Goal: Transaction & Acquisition: Obtain resource

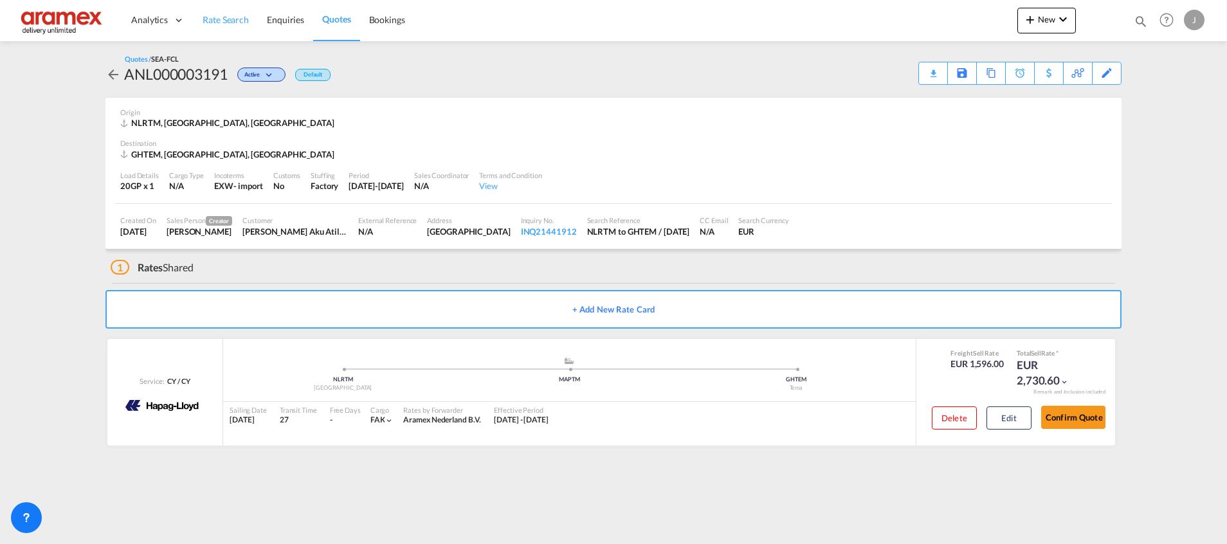
click at [230, 12] on link "Rate Search" at bounding box center [226, 20] width 64 height 42
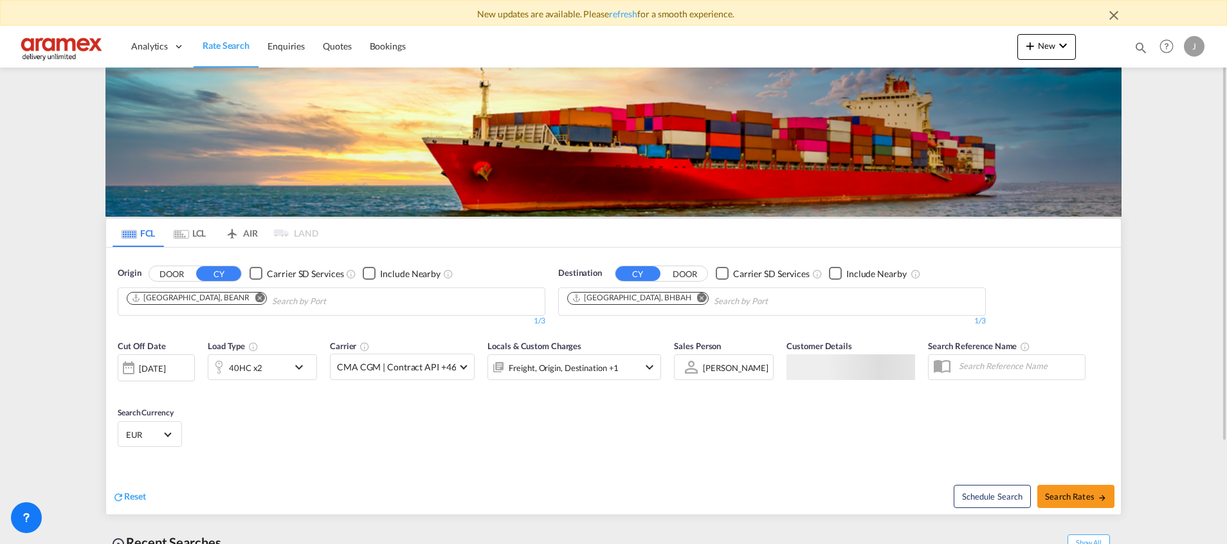
click at [697, 300] on md-icon "Remove" at bounding box center [702, 298] width 10 height 10
click at [714, 300] on input "Chips input." at bounding box center [775, 301] width 122 height 21
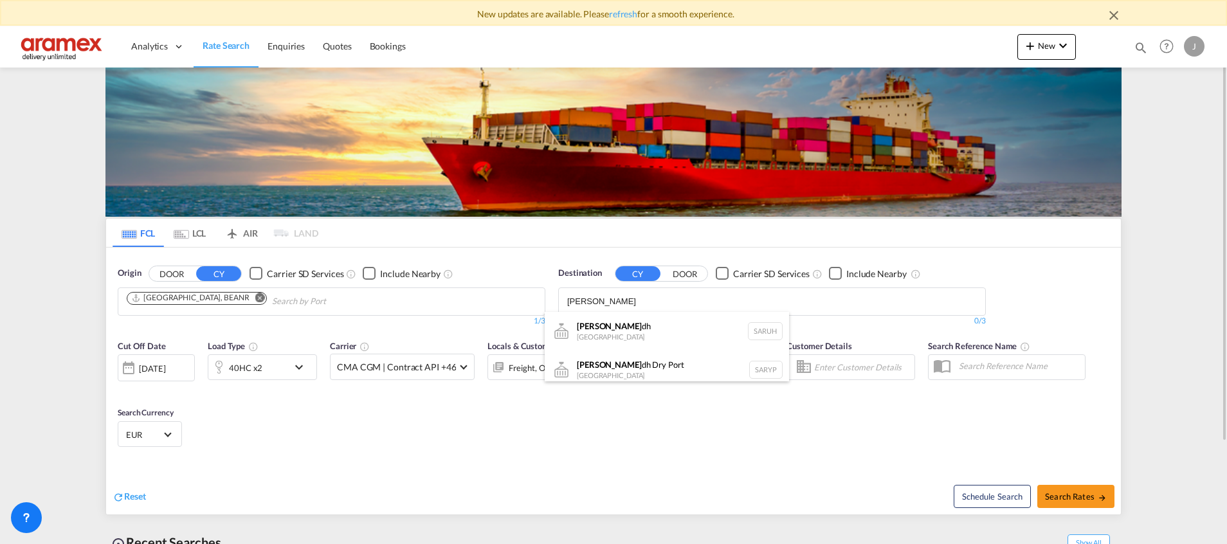
drag, startPoint x: 639, startPoint y: 333, endPoint x: 647, endPoint y: 292, distance: 41.9
click at [647, 292] on body "New updates are available. Please refresh for a smooth experience. Analytics Da…" at bounding box center [613, 272] width 1227 height 544
type input "[GEOGRAPHIC_DATA]"
click at [603, 373] on div "[GEOGRAPHIC_DATA] Dry [GEOGRAPHIC_DATA] SARYP" at bounding box center [667, 369] width 244 height 39
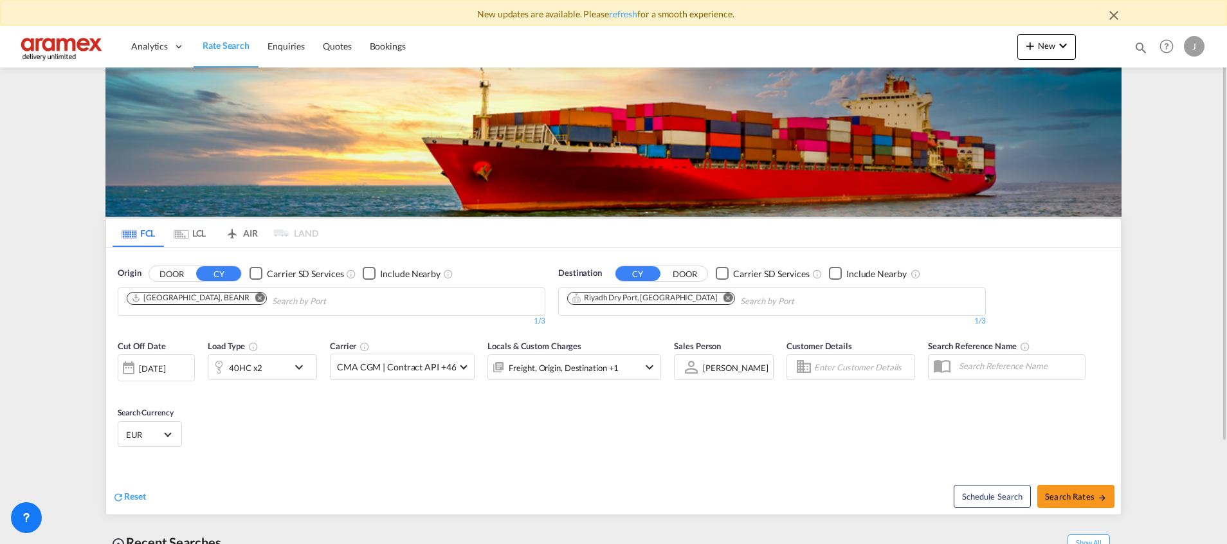
click at [294, 365] on md-icon "icon-chevron-down" at bounding box center [302, 366] width 22 height 15
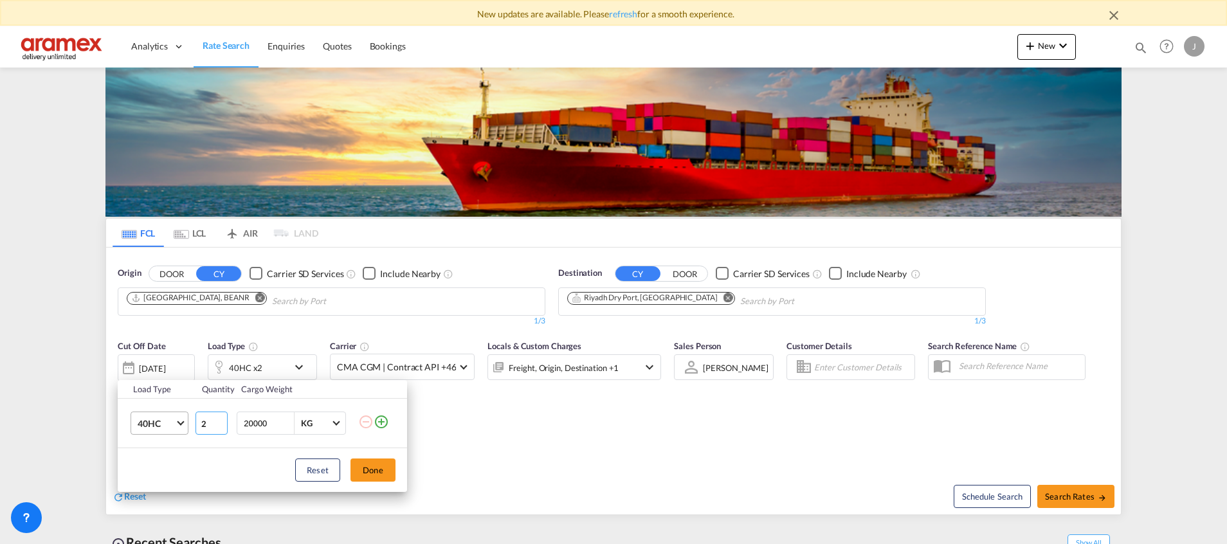
drag, startPoint x: 212, startPoint y: 419, endPoint x: 146, endPoint y: 419, distance: 66.2
click at [148, 420] on tr "40HC 20GP 40GP 40HC 45HC 20RE 40RE 40HR 20OT 40OT 20FR 40FR 40NR 20NR 45S 20TK …" at bounding box center [262, 424] width 289 height 50
type input "18"
click at [377, 469] on button "Done" at bounding box center [372, 469] width 45 height 23
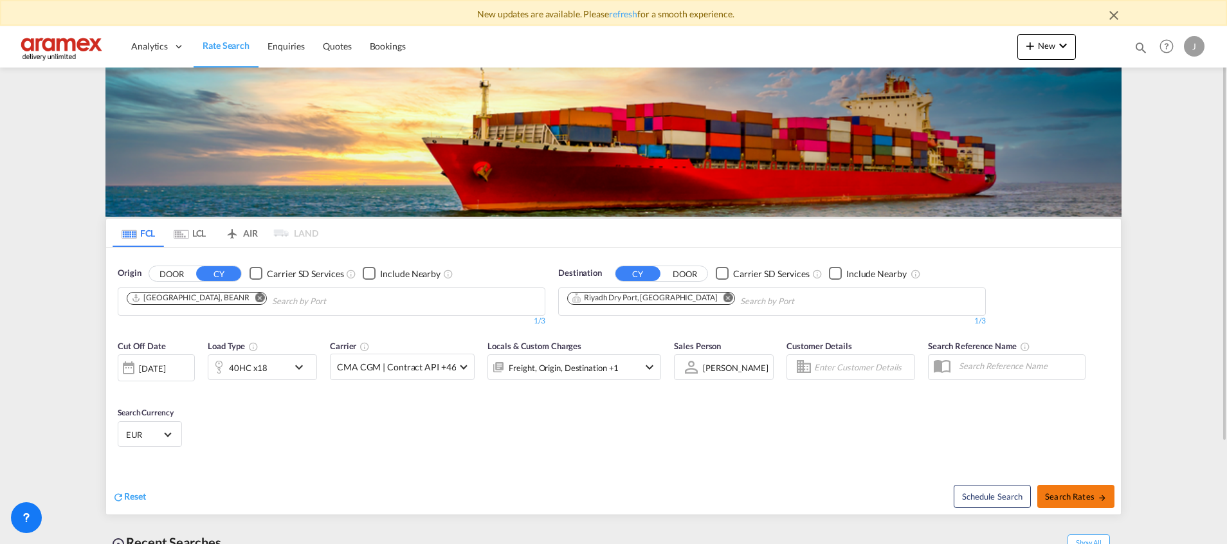
click at [1076, 497] on span "Search Rates" at bounding box center [1076, 496] width 62 height 10
type input "BEANR to SARYP / [DATE]"
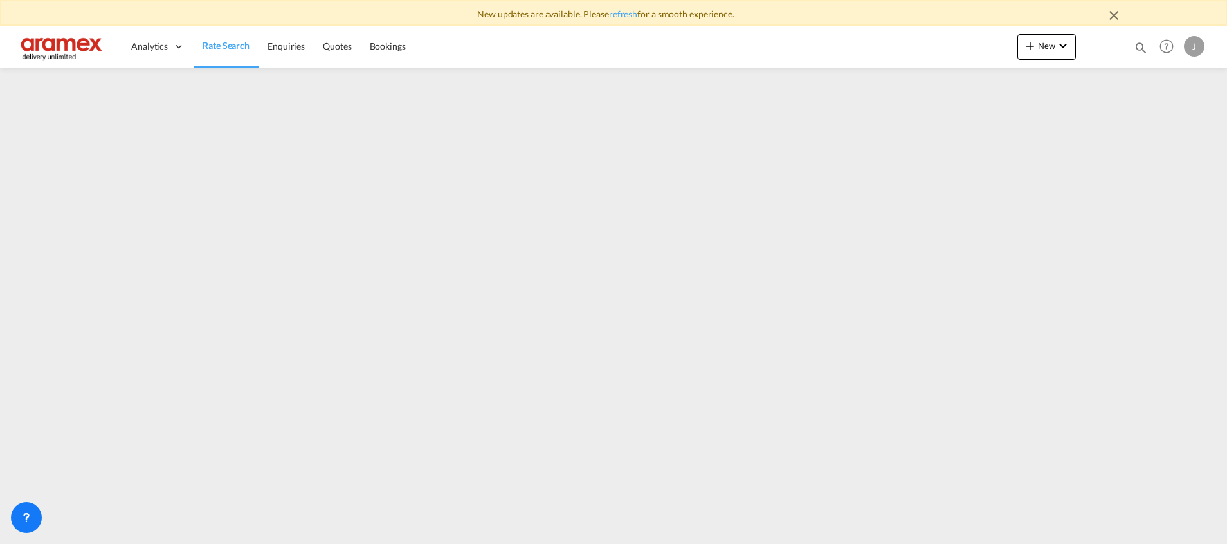
click at [1110, 18] on md-icon "icon-close" at bounding box center [1113, 15] width 15 height 15
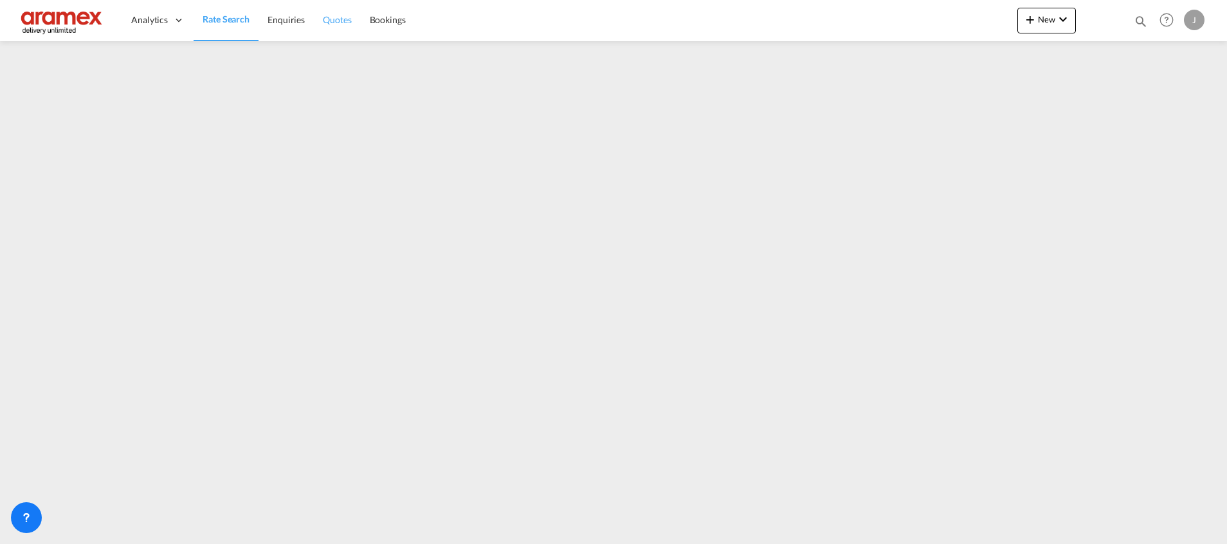
click at [331, 20] on span "Quotes" at bounding box center [337, 19] width 28 height 11
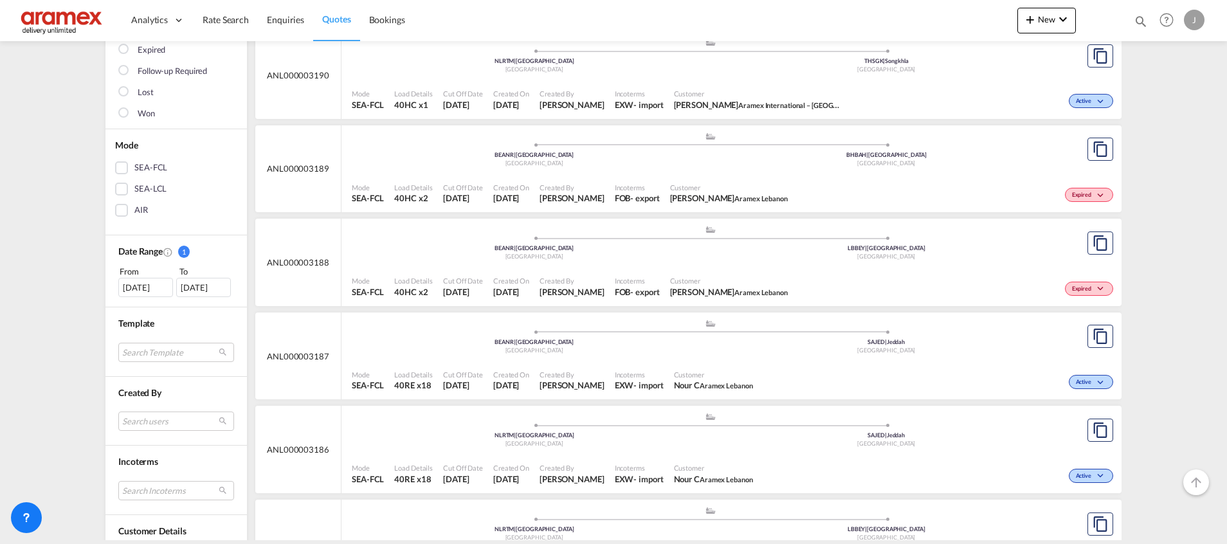
scroll to position [289, 0]
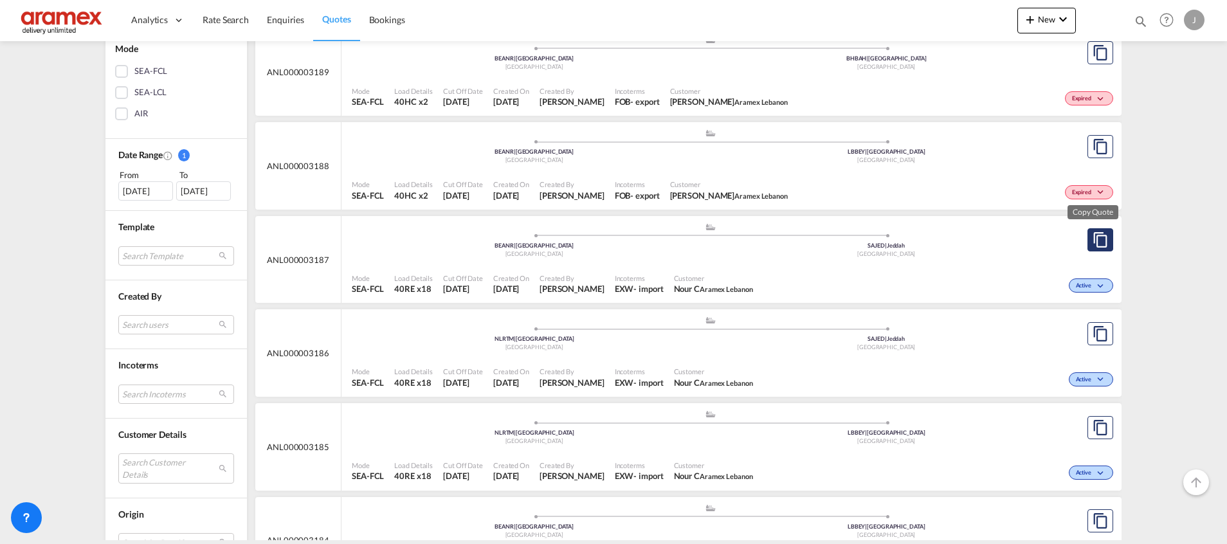
click at [1092, 237] on md-icon "assets/icons/custom/copyQuote.svg" at bounding box center [1099, 239] width 15 height 15
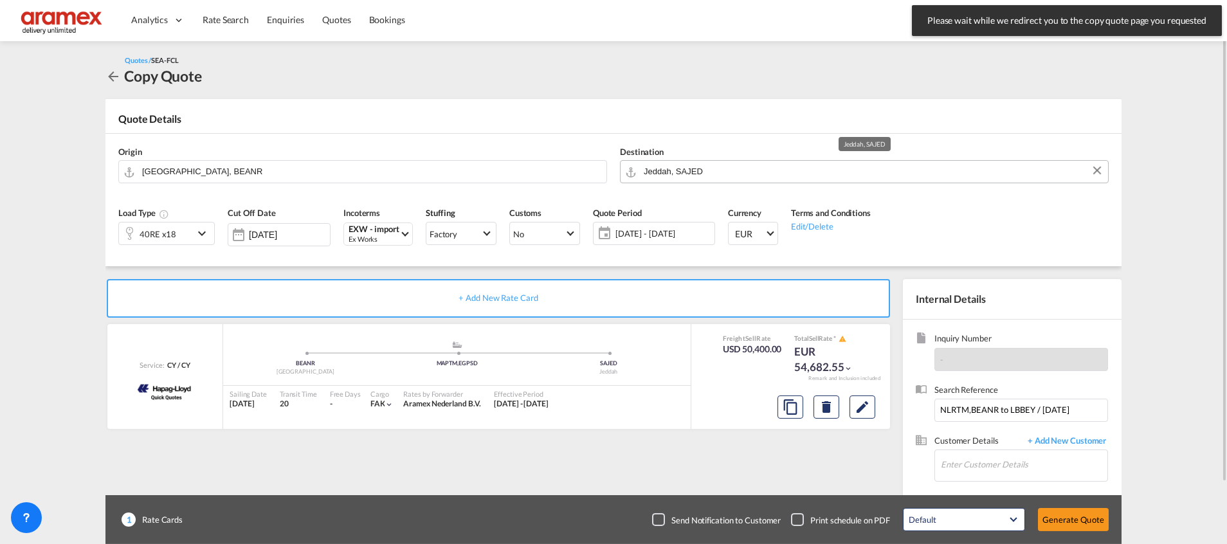
click at [674, 172] on input "Jeddah, SAJED" at bounding box center [873, 171] width 458 height 23
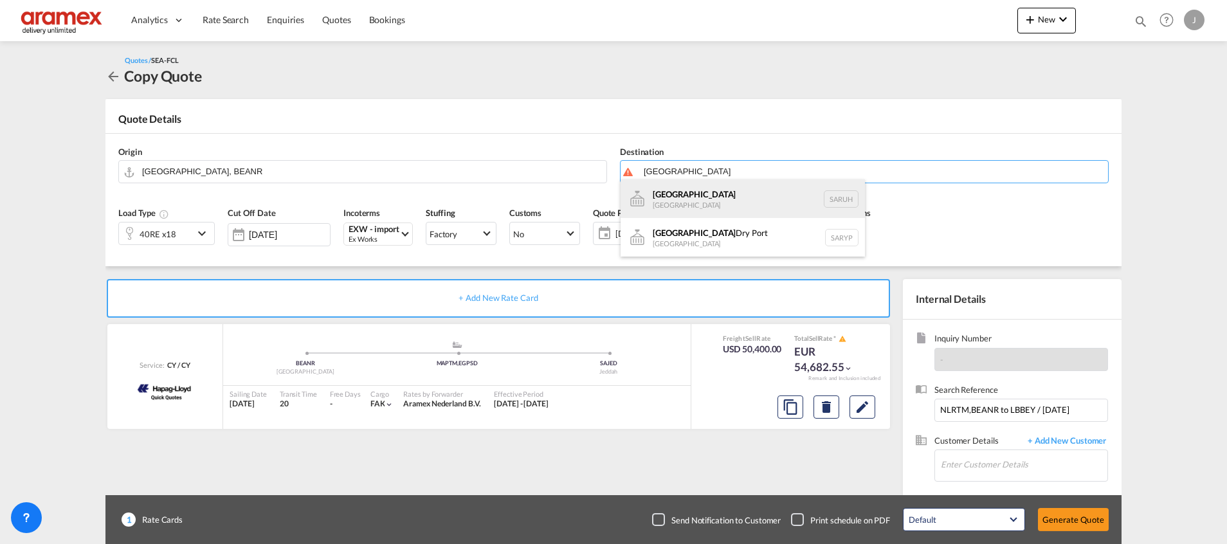
click at [731, 192] on div "[GEOGRAPHIC_DATA] [GEOGRAPHIC_DATA] [GEOGRAPHIC_DATA]" at bounding box center [742, 198] width 244 height 39
type input "[GEOGRAPHIC_DATA], [GEOGRAPHIC_DATA]"
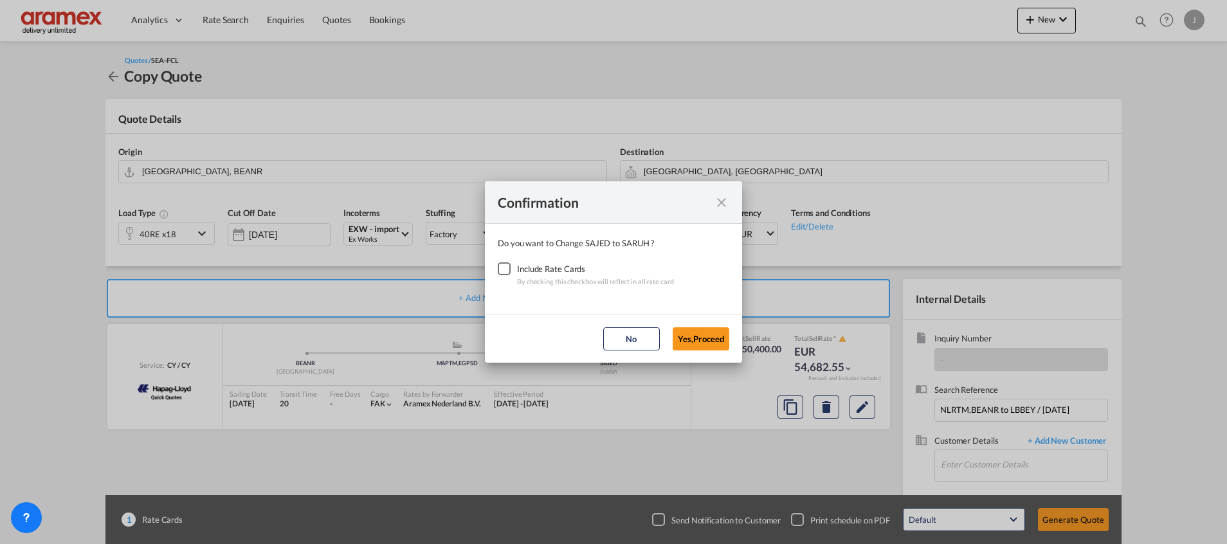
click at [507, 267] on div "Checkbox No Ink" at bounding box center [504, 268] width 13 height 13
click at [706, 342] on button "Yes,Proceed" at bounding box center [700, 338] width 57 height 23
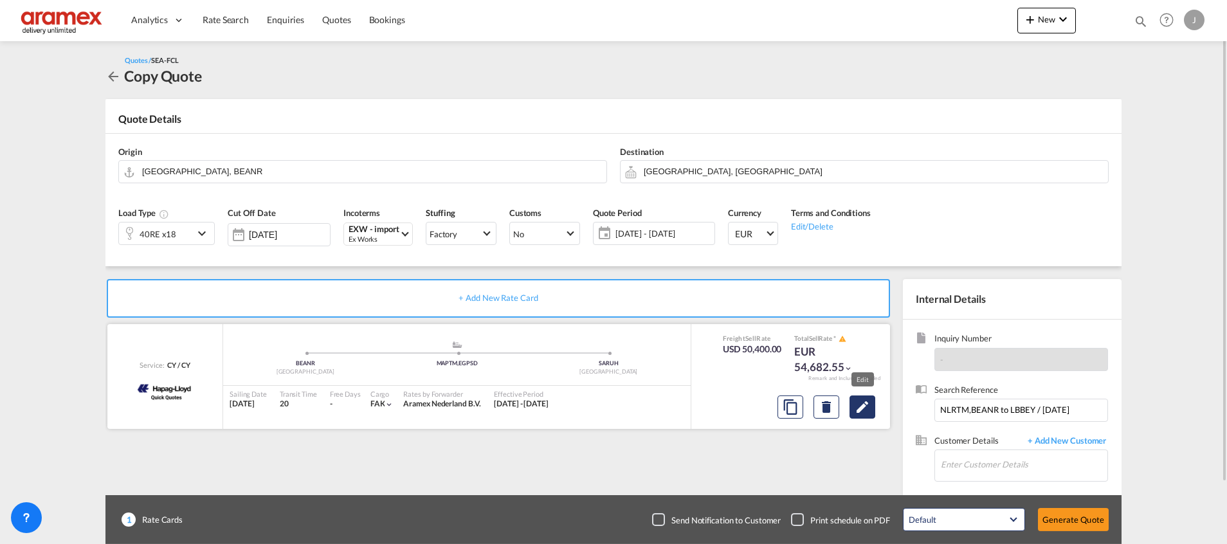
click at [859, 410] on md-icon "Edit" at bounding box center [861, 406] width 15 height 15
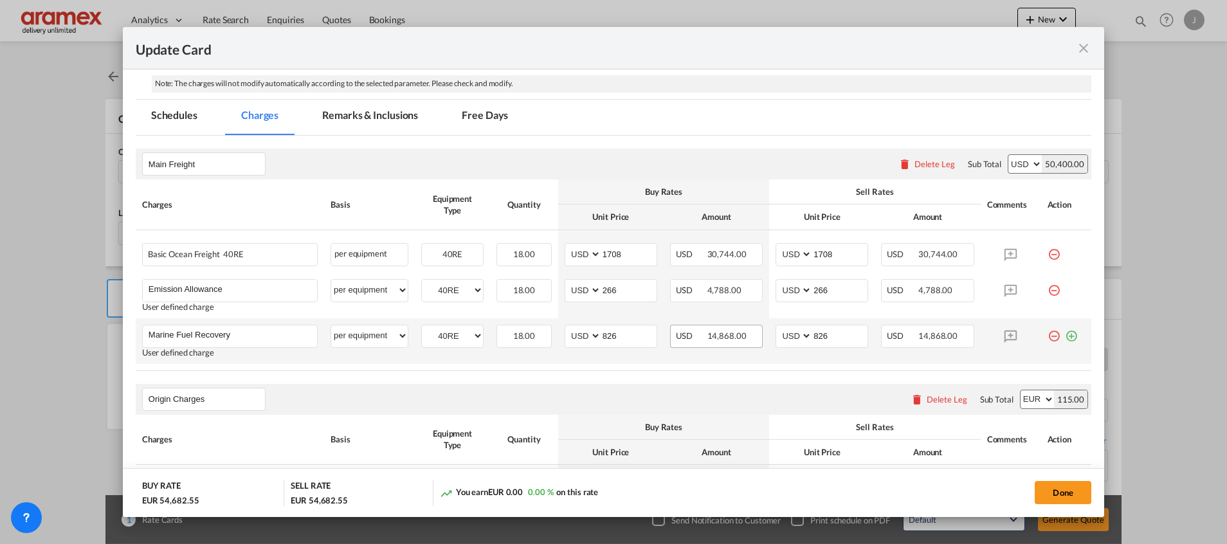
scroll to position [289, 0]
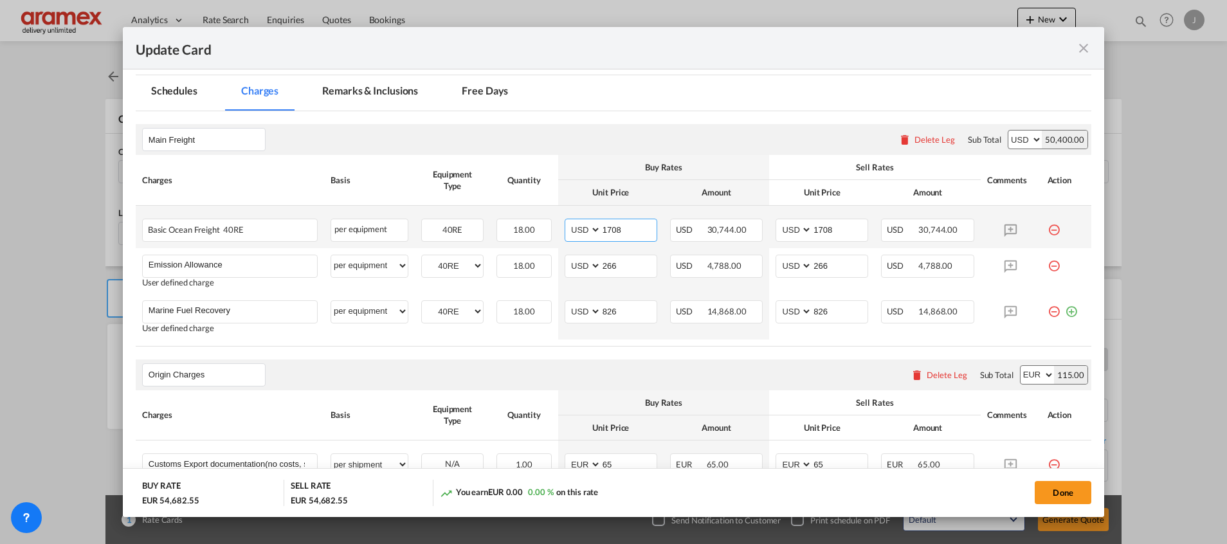
click at [603, 232] on input "1708" at bounding box center [628, 228] width 55 height 19
paste input "424"
type input "1424"
click at [820, 228] on input "1708" at bounding box center [839, 228] width 55 height 19
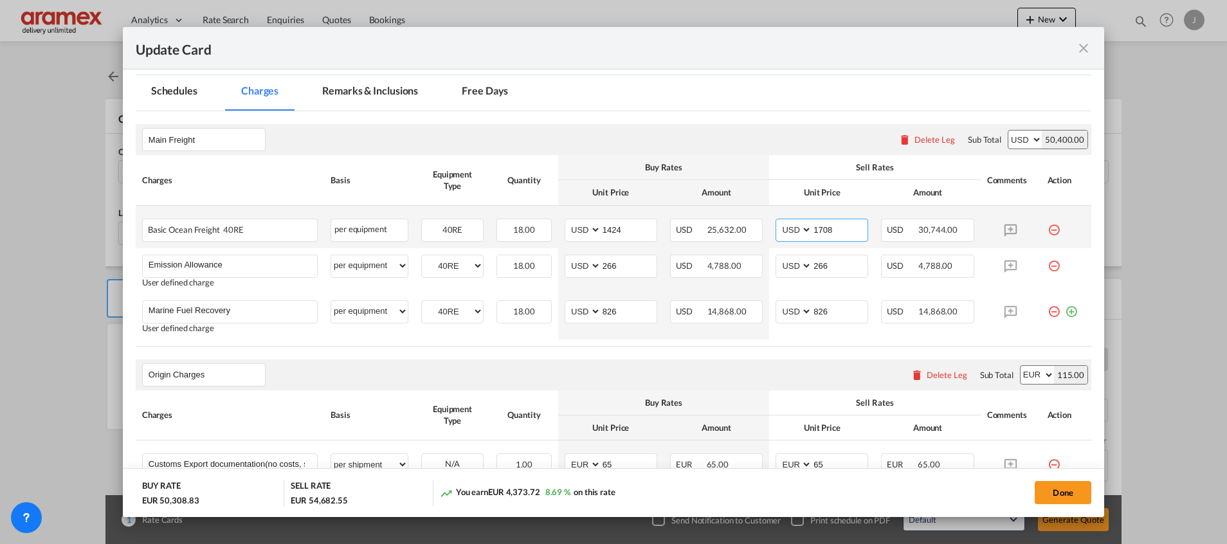
click at [820, 228] on input "1708" at bounding box center [839, 228] width 55 height 19
paste input "424"
type input "1424"
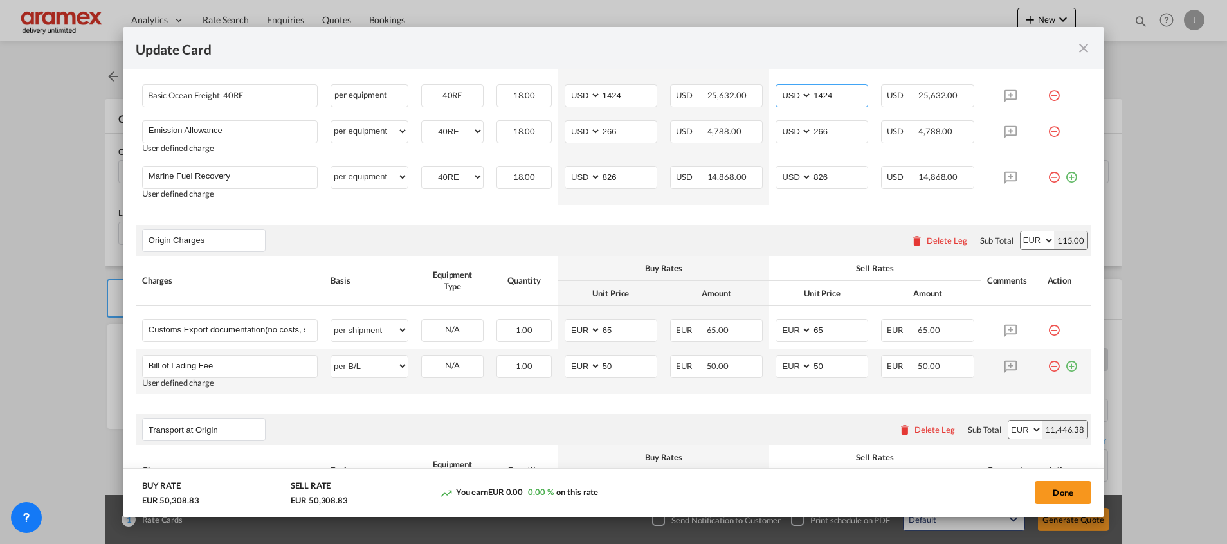
scroll to position [399, 0]
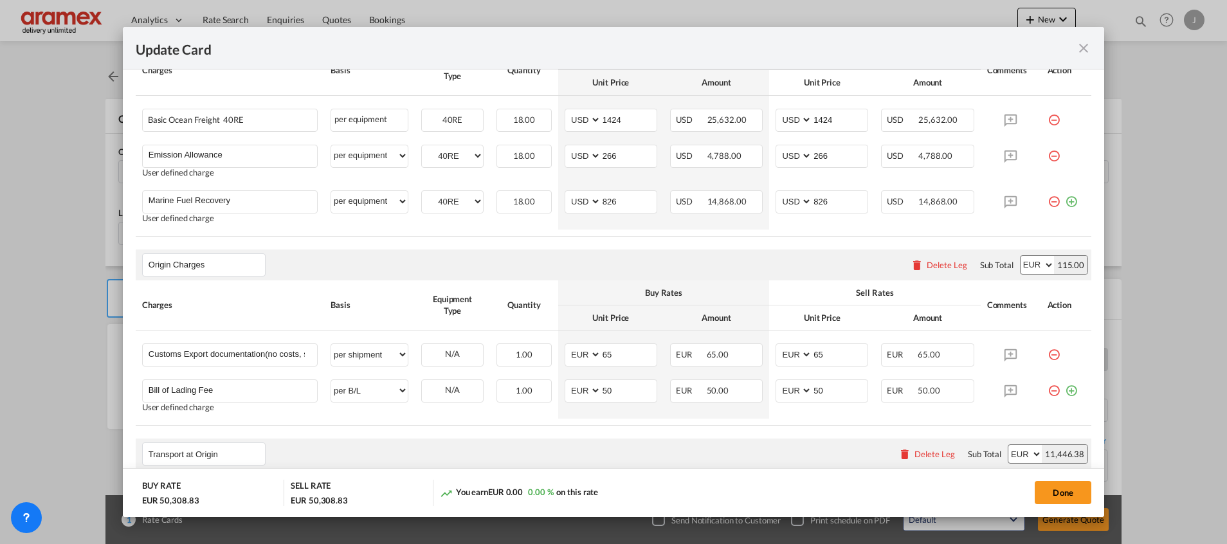
click at [1086, 48] on md-icon "icon-close fg-AAA8AD m-0 pointer" at bounding box center [1083, 48] width 15 height 15
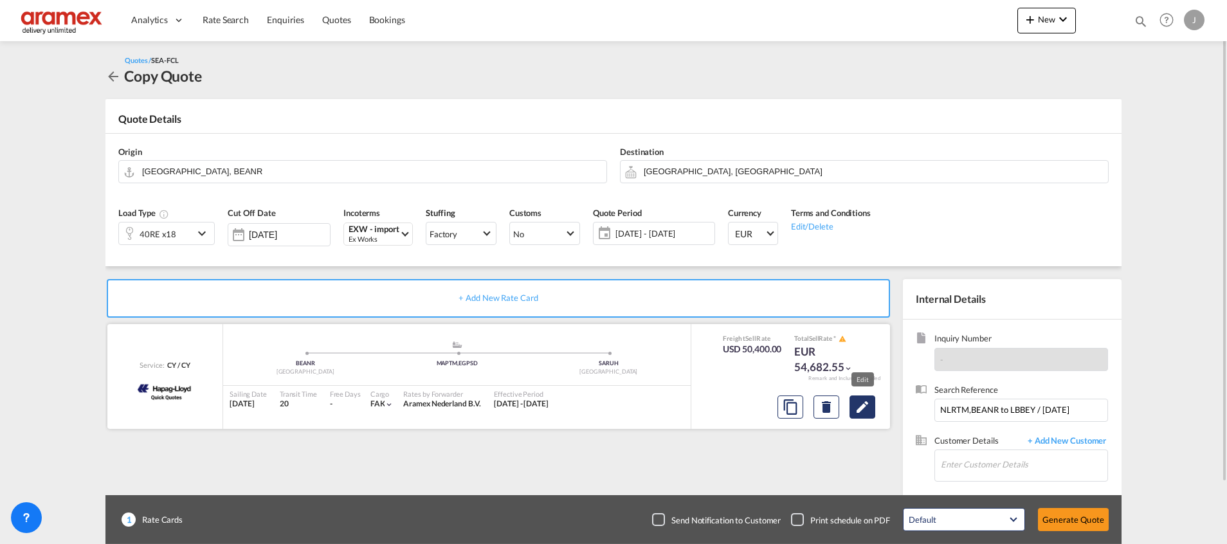
click at [865, 410] on md-icon "Edit" at bounding box center [861, 406] width 15 height 15
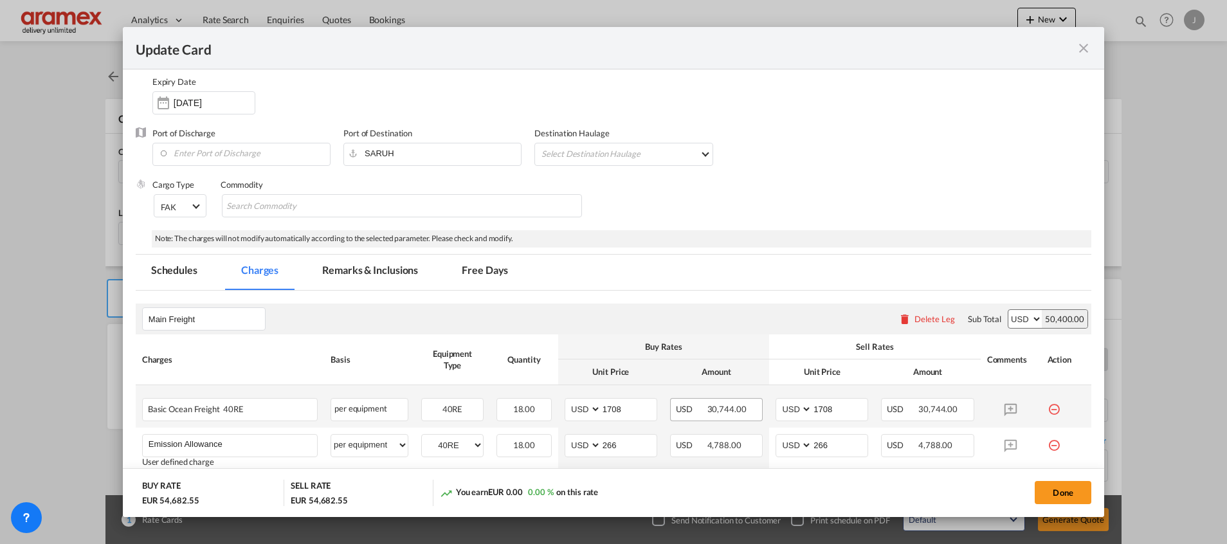
scroll to position [193, 0]
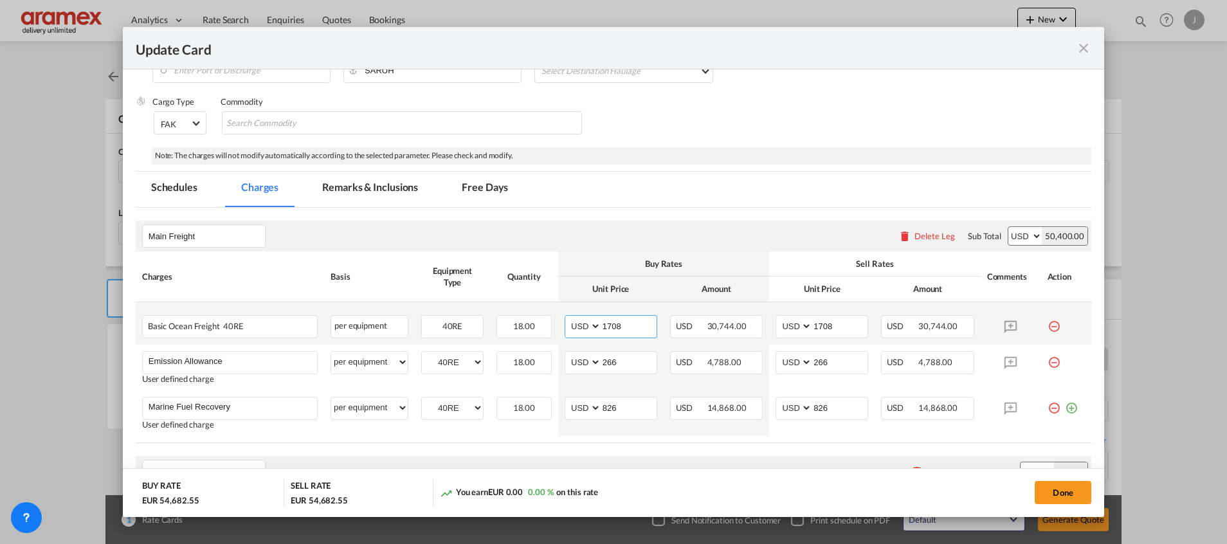
click at [608, 325] on input "1708" at bounding box center [628, 325] width 55 height 19
paste input "424"
type input "1424"
click at [817, 327] on input "1708" at bounding box center [839, 325] width 55 height 19
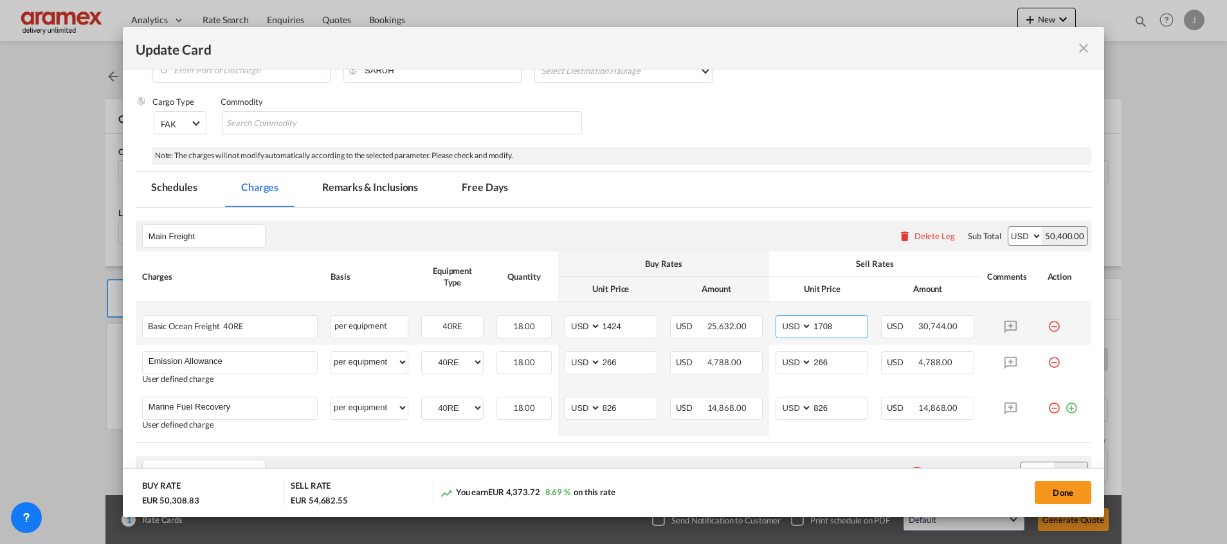
click at [817, 327] on input "1708" at bounding box center [839, 325] width 55 height 19
paste input "424"
type input "1424"
click at [349, 195] on md-tab-item "Remarks & Inclusions" at bounding box center [370, 189] width 127 height 35
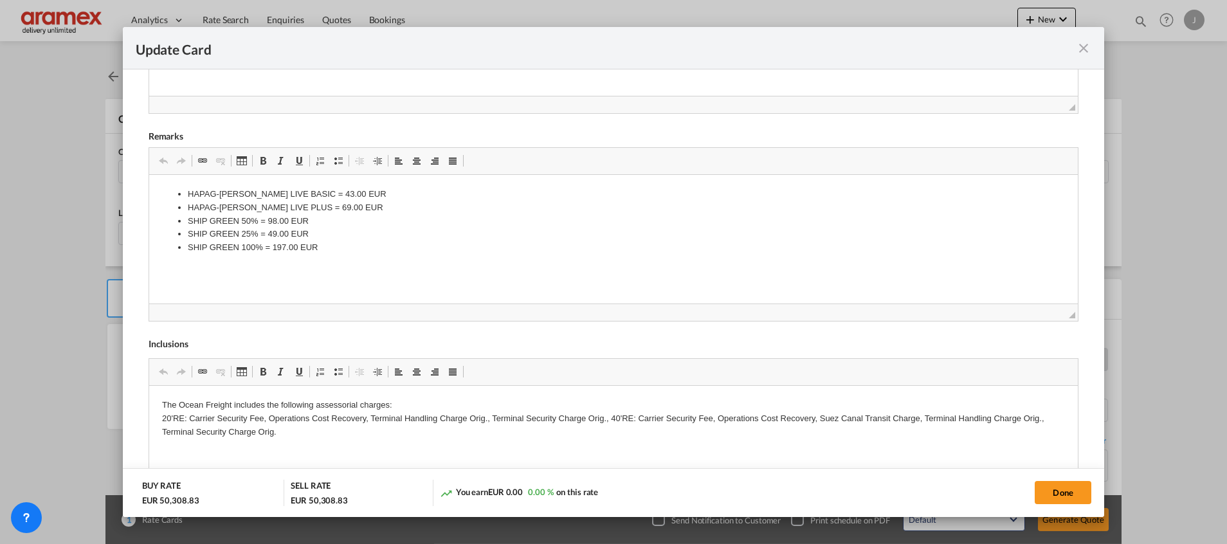
scroll to position [574, 0]
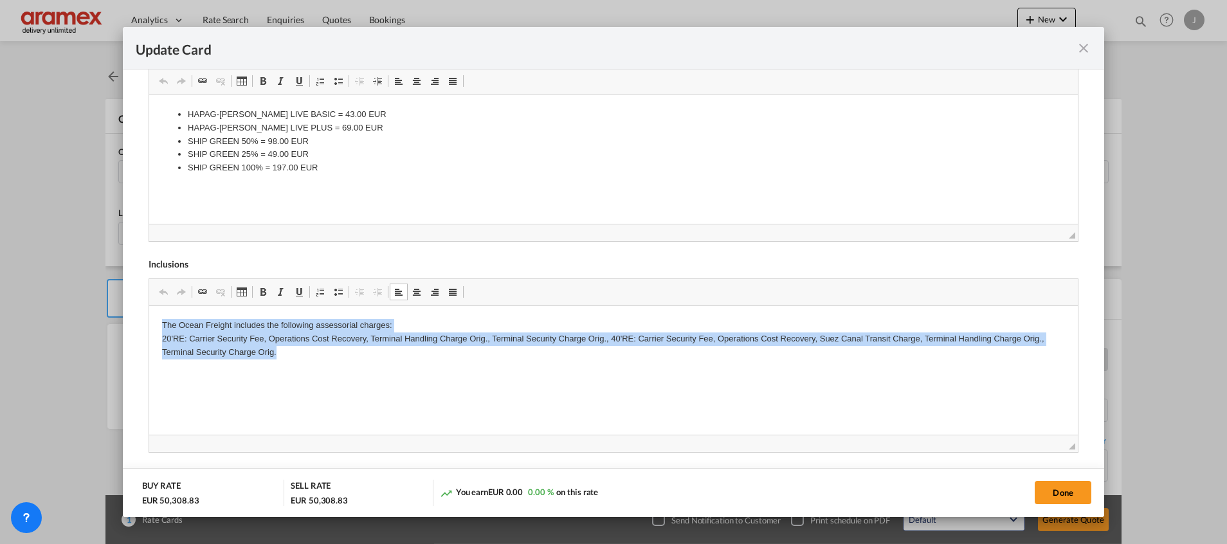
drag, startPoint x: 159, startPoint y: 325, endPoint x: 307, endPoint y: 381, distance: 158.9
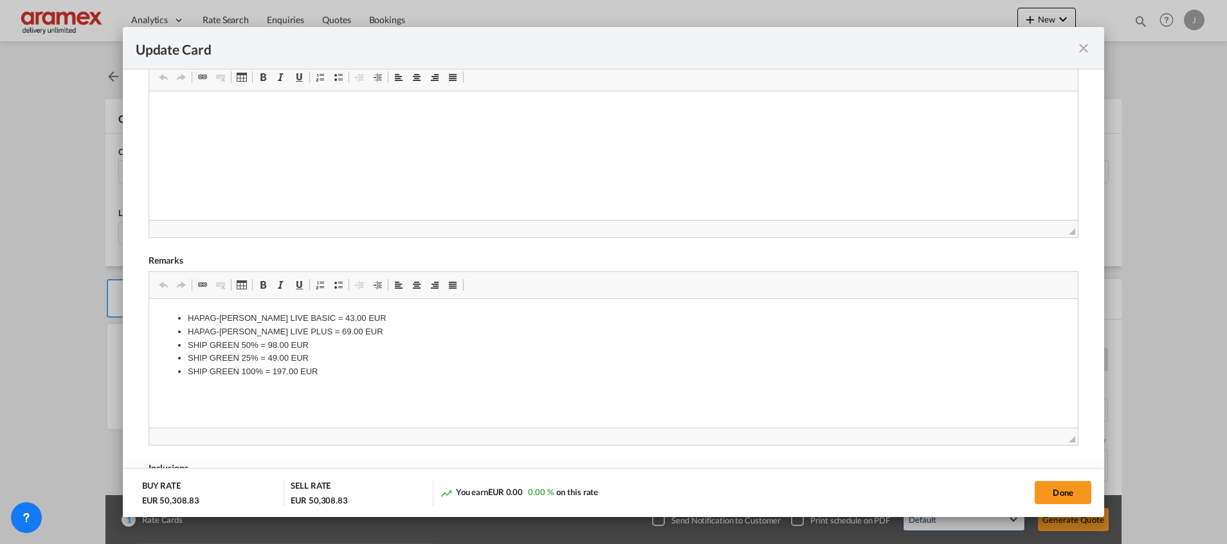
scroll to position [285, 0]
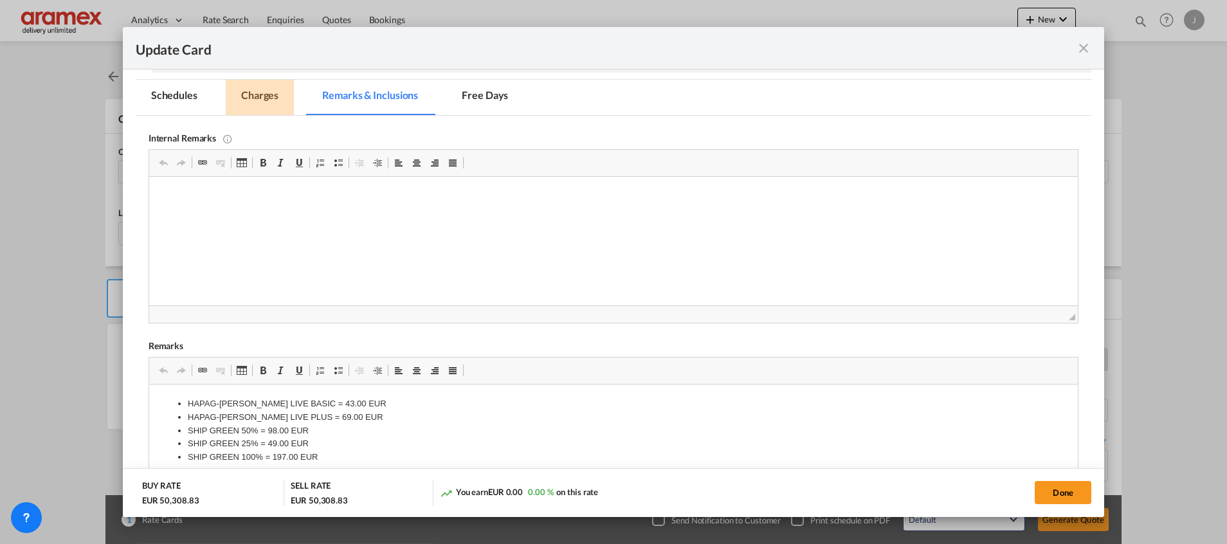
drag, startPoint x: 242, startPoint y: 96, endPoint x: 361, endPoint y: 83, distance: 119.0
click at [242, 96] on md-tab-item "Charges" at bounding box center [260, 97] width 68 height 35
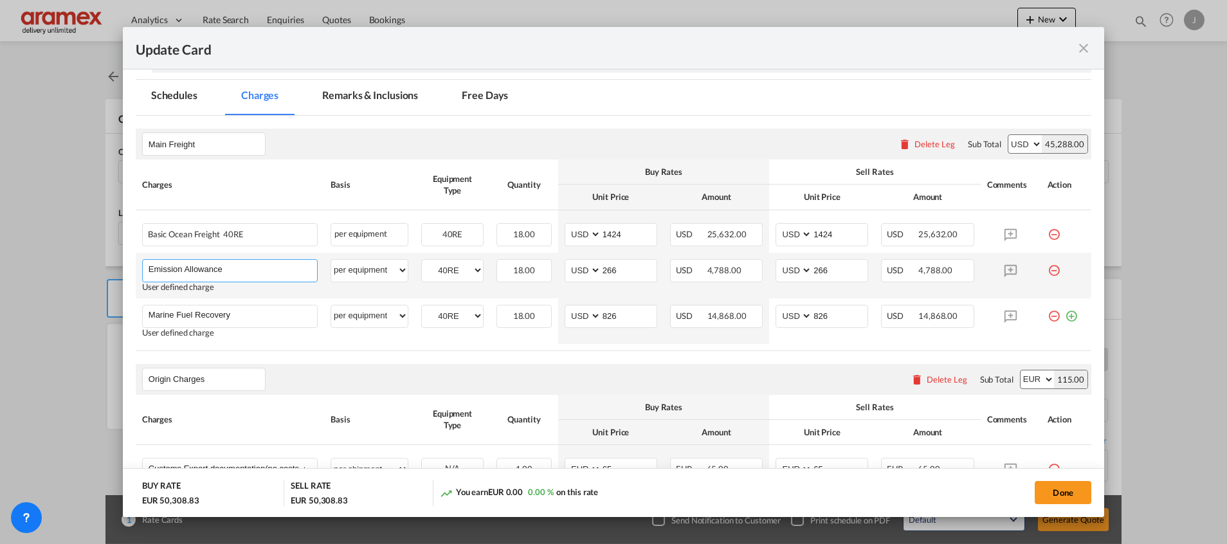
click at [197, 269] on input "Emission Allowance" at bounding box center [233, 269] width 168 height 19
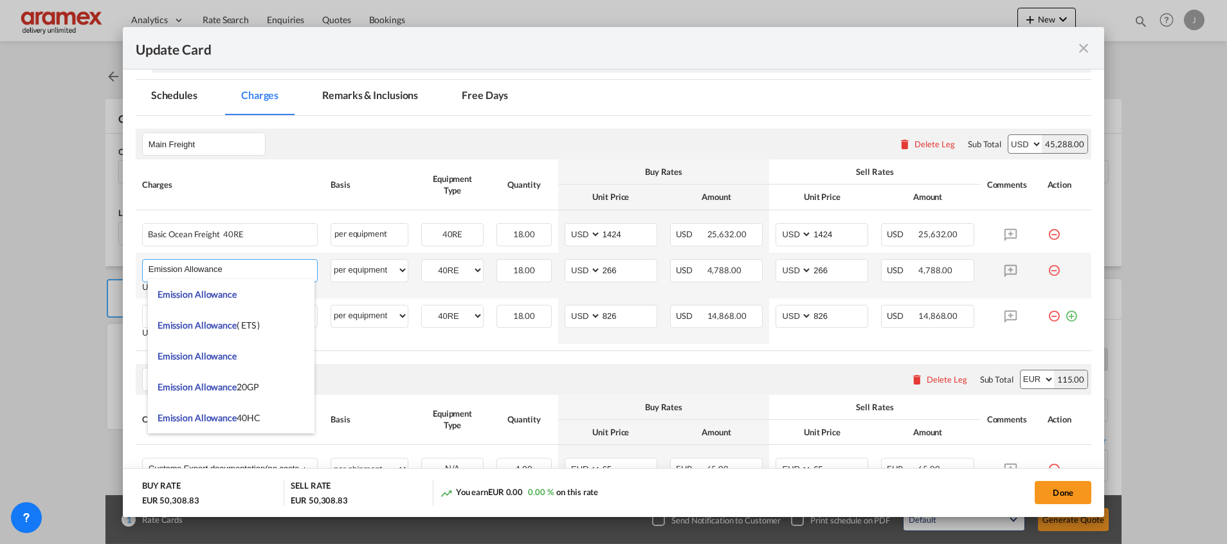
paste input "Vessel Risk Surcharg"
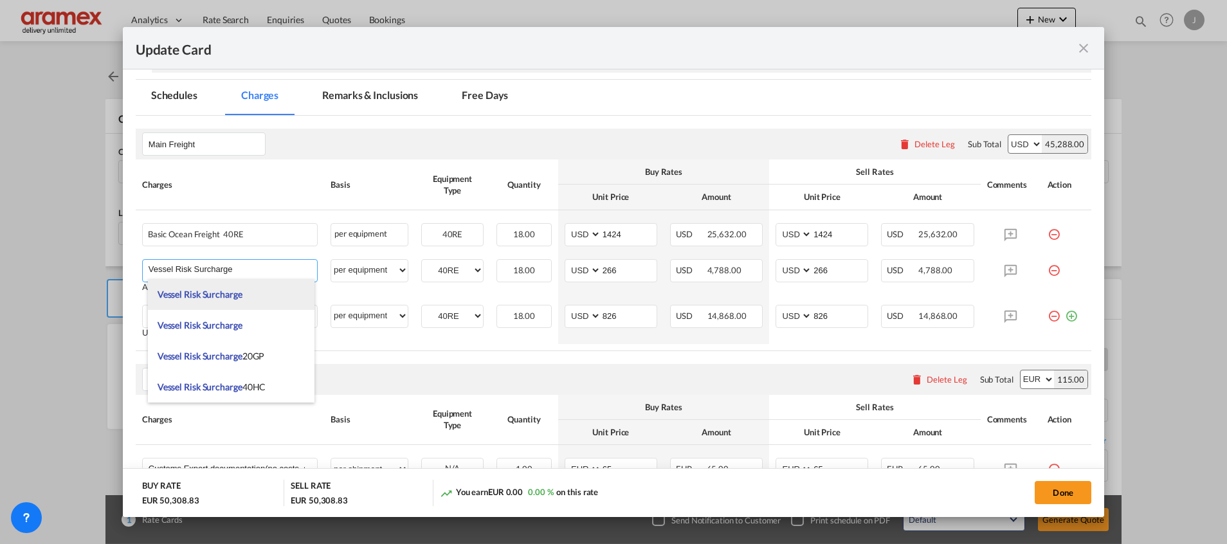
type input "Vessel Risk Surcharge"
drag, startPoint x: 248, startPoint y: 293, endPoint x: 476, endPoint y: 279, distance: 228.6
click at [248, 293] on li "Vessel Risk Surcharge" at bounding box center [231, 294] width 167 height 31
type input "0"
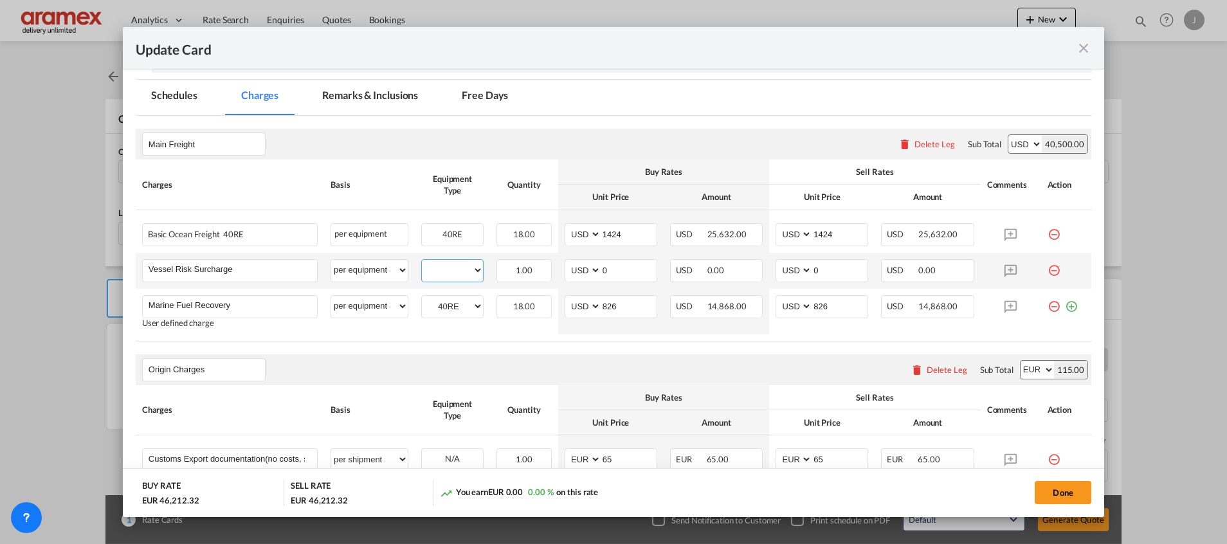
click at [443, 271] on select "40RE" at bounding box center [452, 270] width 61 height 17
select select "40RE"
click at [422, 262] on select "40RE" at bounding box center [452, 270] width 61 height 17
drag, startPoint x: 616, startPoint y: 273, endPoint x: 568, endPoint y: 271, distance: 47.6
click at [572, 271] on md-input-container "AED AFN ALL AMD ANG AOA ARS AUD AWG AZN BAM BBD BDT BGN BHD BIF BMD BND BOB BRL…" at bounding box center [610, 270] width 93 height 23
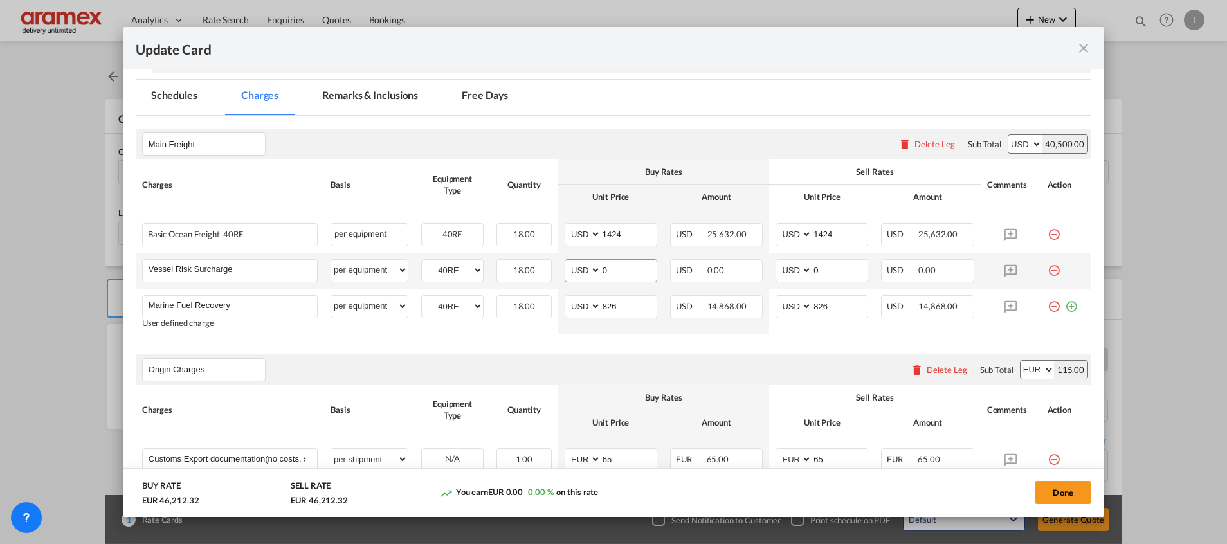
click at [572, 271] on select "AED AFN ALL AMD ANG AOA ARS AUD AWG AZN BAM BBD BDT BGN BHD BIF BMD BND BOB BRL…" at bounding box center [583, 270] width 33 height 17
click at [619, 270] on input "0" at bounding box center [628, 269] width 55 height 19
drag, startPoint x: 619, startPoint y: 270, endPoint x: 585, endPoint y: 273, distance: 34.2
click at [585, 273] on md-input-container "AED AFN ALL AMD ANG AOA ARS AUD AWG AZN BAM BBD BDT BGN BHD BIF BMD BND BOB BRL…" at bounding box center [610, 270] width 93 height 23
click at [619, 266] on input "84" at bounding box center [628, 269] width 55 height 19
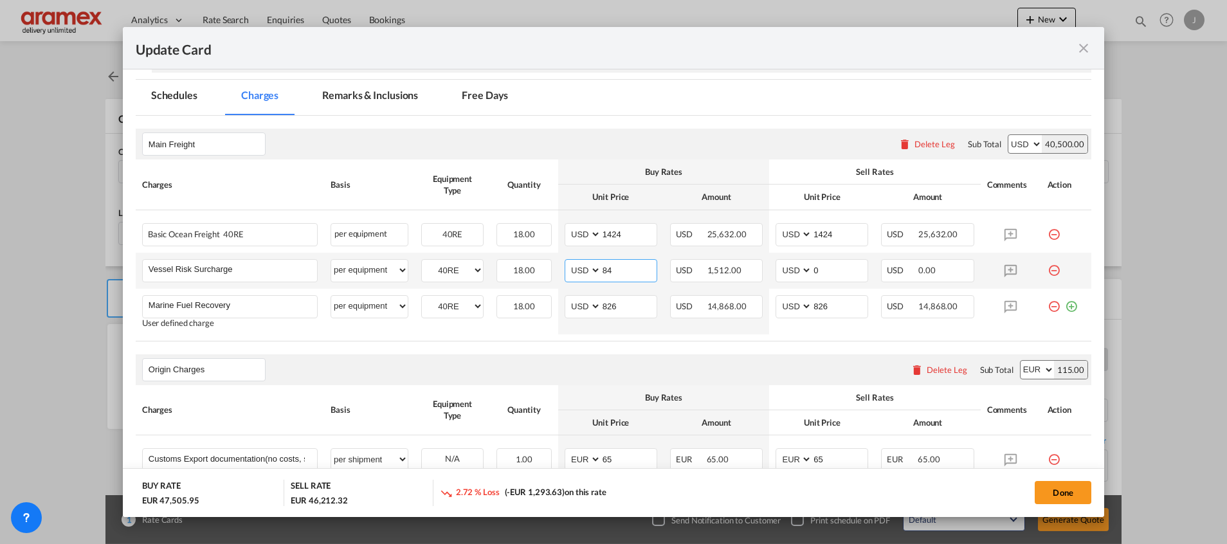
drag, startPoint x: 619, startPoint y: 266, endPoint x: 582, endPoint y: 266, distance: 36.7
click at [582, 266] on md-input-container "AED AFN ALL AMD ANG AOA ARS AUD AWG AZN BAM BBD BDT BGN BHD BIF BMD BND [PERSON…" at bounding box center [610, 270] width 93 height 23
type input "84"
drag, startPoint x: 811, startPoint y: 266, endPoint x: 767, endPoint y: 266, distance: 44.4
click at [775, 266] on md-input-container "AED AFN ALL AMD ANG AOA ARS AUD AWG AZN BAM BBD BDT BGN BHD BIF BMD BND BOB BRL…" at bounding box center [821, 270] width 93 height 23
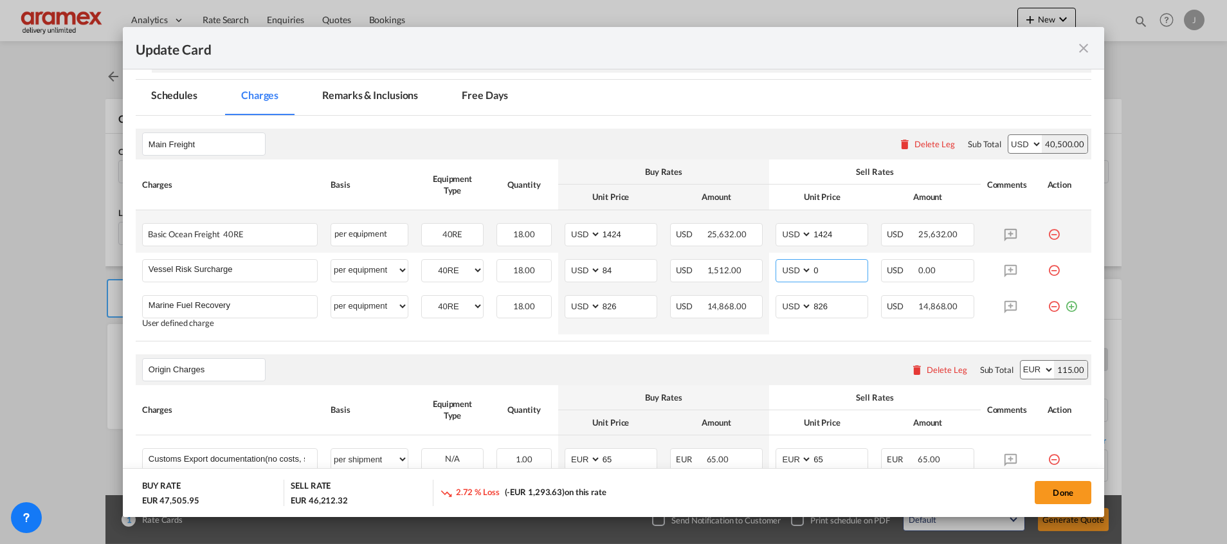
paste input "84"
type input "84"
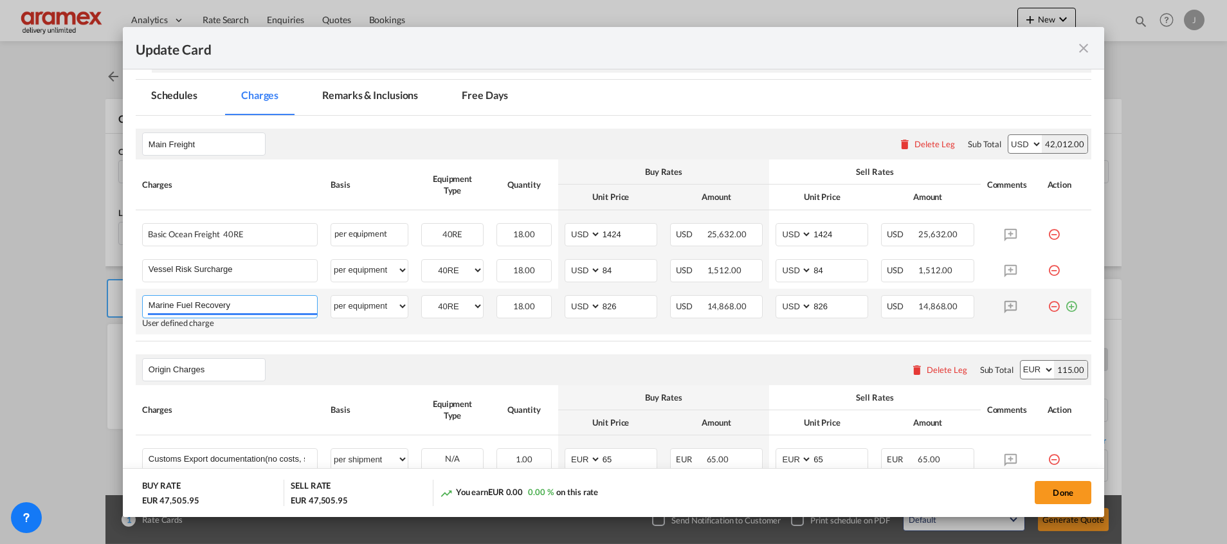
click at [210, 302] on input "Marine Fuel Recovery" at bounding box center [233, 305] width 168 height 19
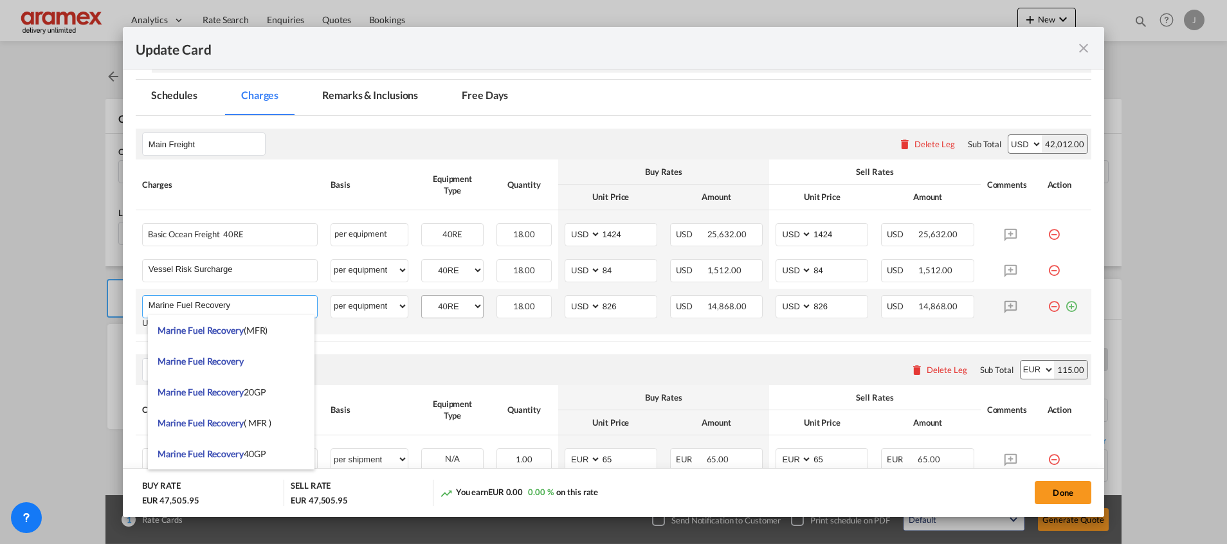
paste input "Emission Allowance"
type input "Emission Allowance"
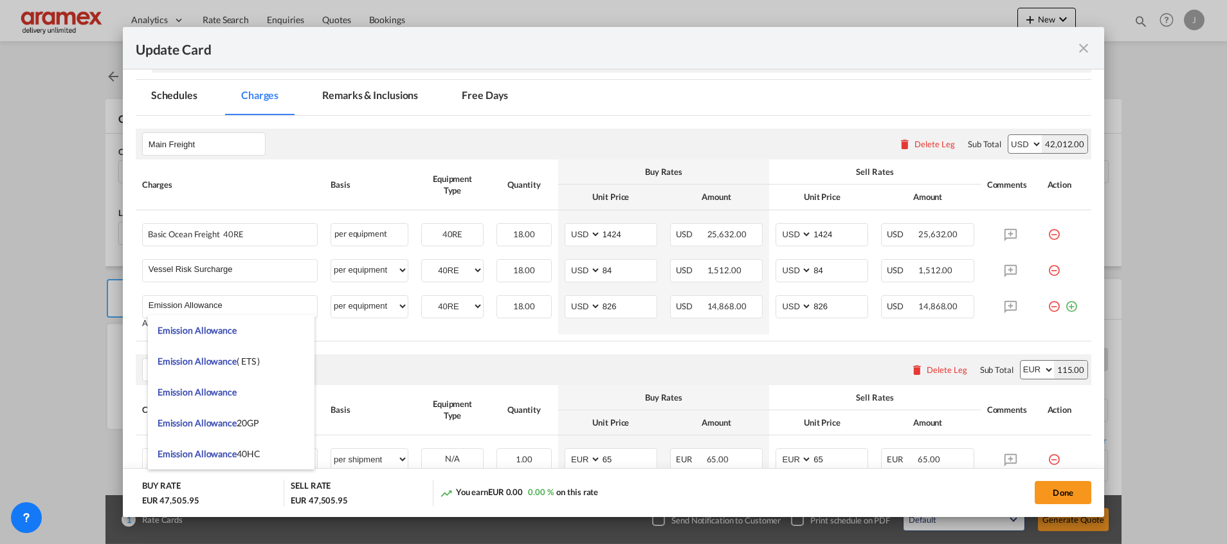
click at [459, 338] on table "Charges Basis Equipment Type Quantity Buy Rates Sell Rates Comments Action Unit…" at bounding box center [613, 249] width 955 height 181
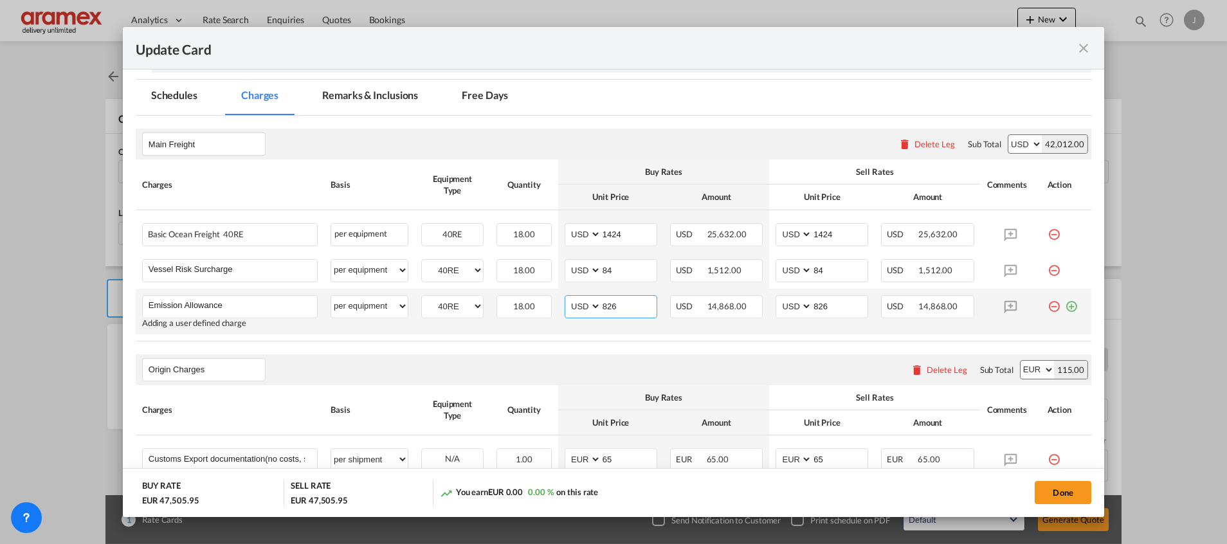
drag, startPoint x: 635, startPoint y: 302, endPoint x: 560, endPoint y: 309, distance: 75.5
click at [564, 309] on md-input-container "AED AFN ALL AMD ANG AOA ARS AUD AWG AZN BAM BBD BDT BGN BHD BIF BMD BND [PERSON…" at bounding box center [610, 306] width 93 height 23
click at [567, 309] on select "AED AFN ALL AMD ANG AOA ARS AUD AWG AZN BAM BBD BDT BGN BHD BIF BMD BND BOB BRL…" at bounding box center [583, 306] width 33 height 17
click at [611, 305] on input "826" at bounding box center [628, 305] width 55 height 19
click at [604, 310] on input "826" at bounding box center [628, 305] width 55 height 19
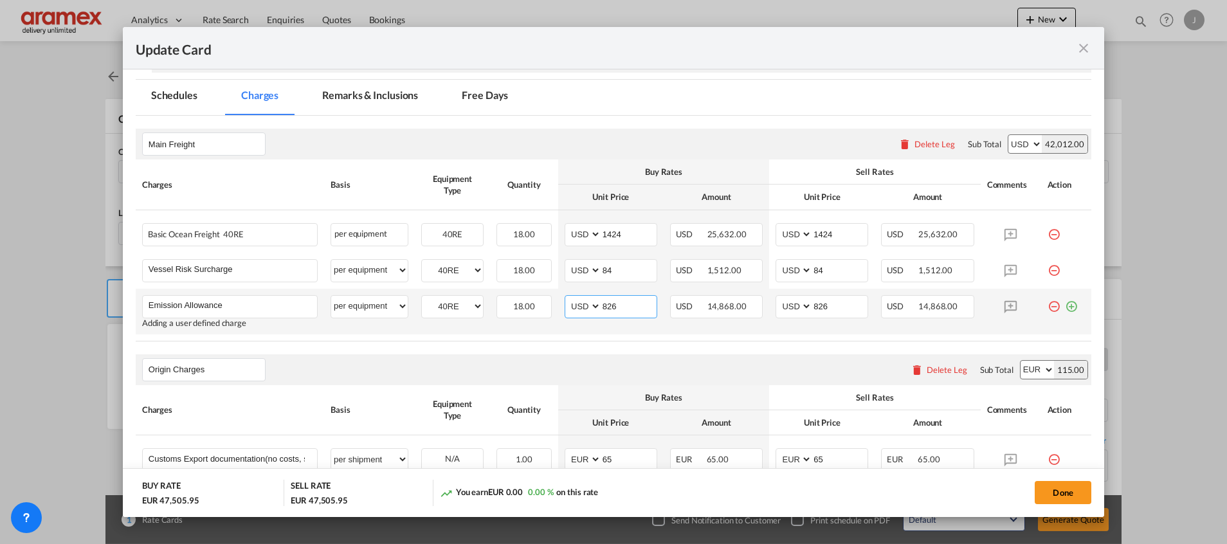
click at [604, 310] on input "826" at bounding box center [628, 305] width 55 height 19
click at [604, 310] on input "286" at bounding box center [628, 305] width 55 height 19
type input "286"
drag, startPoint x: 840, startPoint y: 305, endPoint x: 784, endPoint y: 305, distance: 55.3
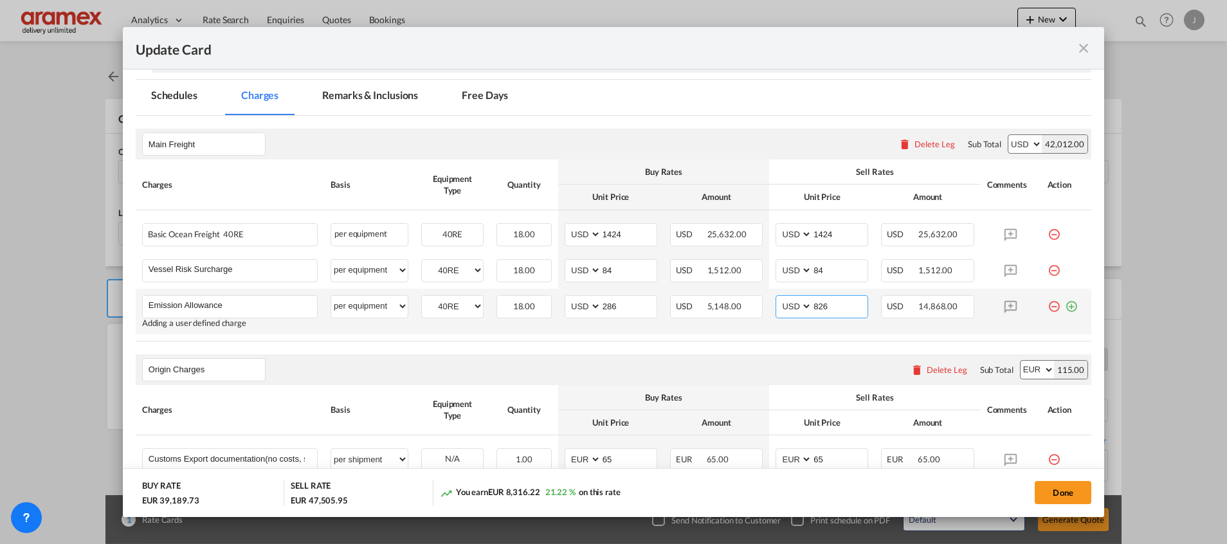
click at [784, 305] on md-input-container "AED AFN ALL AMD ANG AOA ARS AUD AWG AZN BAM BBD BDT BGN BHD BIF BMD BND [PERSON…" at bounding box center [821, 306] width 93 height 23
click at [784, 305] on select "AED AFN ALL AMD ANG AOA ARS AUD AWG AZN BAM BBD BDT BGN BHD BIF BMD BND BOB BRL…" at bounding box center [794, 306] width 33 height 17
click at [824, 316] on md-input-container "826" at bounding box center [839, 307] width 56 height 22
click at [616, 300] on input "286" at bounding box center [628, 305] width 55 height 19
click at [612, 307] on input "286" at bounding box center [628, 305] width 55 height 19
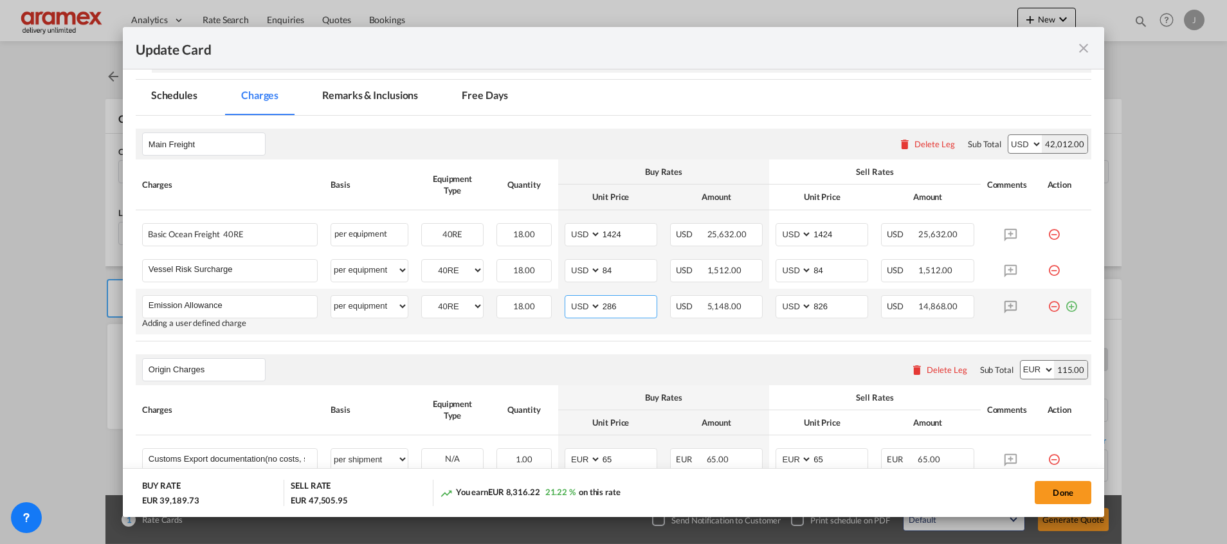
click at [612, 307] on input "286" at bounding box center [628, 305] width 55 height 19
drag, startPoint x: 838, startPoint y: 303, endPoint x: 785, endPoint y: 301, distance: 53.4
click at [785, 301] on md-input-container "AED AFN ALL AMD ANG AOA ARS AUD AWG AZN BAM BBD BDT BGN BHD BIF BMD BND [PERSON…" at bounding box center [821, 306] width 93 height 23
click at [784, 301] on select "AED AFN ALL AMD ANG AOA ARS AUD AWG AZN BAM BBD BDT BGN BHD BIF BMD BND BOB BRL…" at bounding box center [794, 306] width 33 height 17
click at [827, 307] on input "826" at bounding box center [839, 305] width 55 height 19
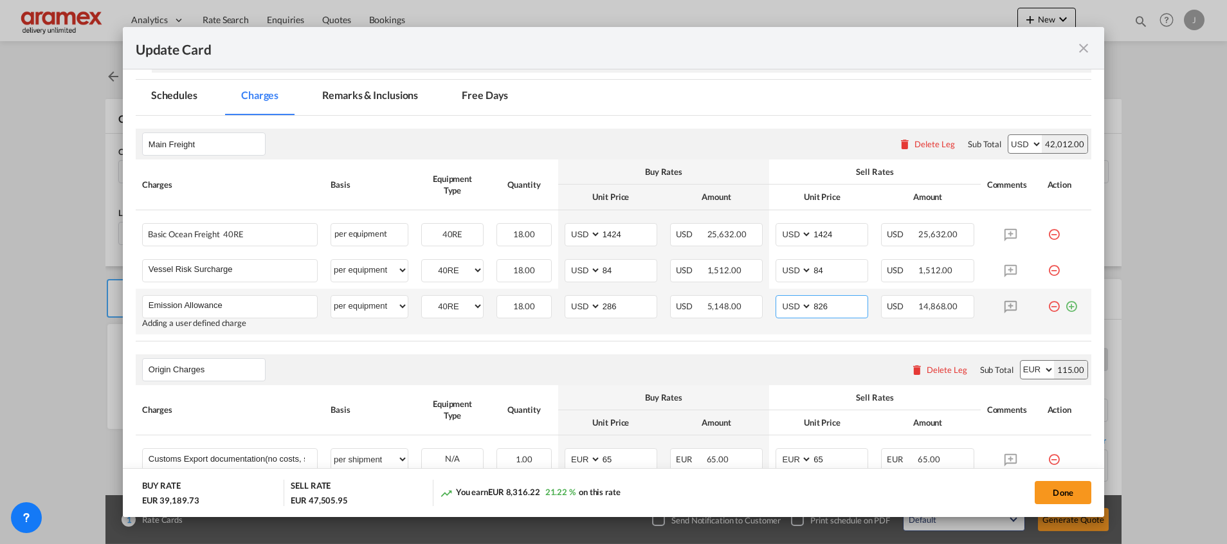
click at [827, 307] on input "826" at bounding box center [839, 305] width 55 height 19
type input "286"
click at [808, 344] on rate-modification "Main Freight Please enter leg name Leg Name Already Exists Delete Leg Sub Total…" at bounding box center [613, 513] width 955 height 794
click at [1065, 307] on md-icon "icon-plus-circle-outline green-400-fg" at bounding box center [1071, 301] width 13 height 13
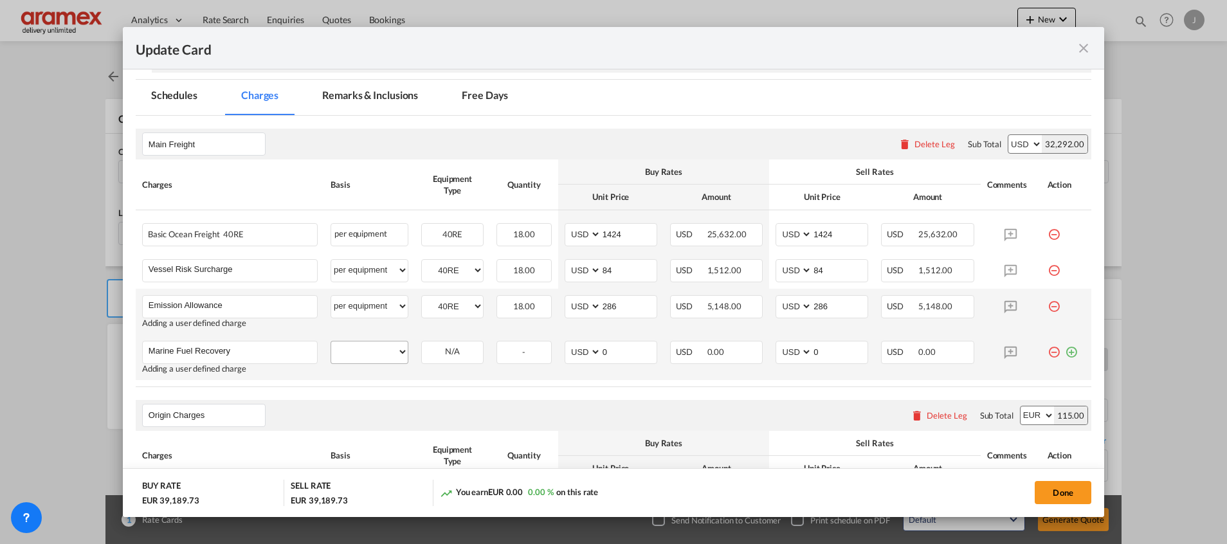
type input "Marine Fuel Recovery"
drag, startPoint x: 368, startPoint y: 352, endPoint x: 376, endPoint y: 353, distance: 8.5
click at [368, 352] on select "per equipment per container per B/L per shipping bill per shipment % on freight…" at bounding box center [369, 351] width 77 height 21
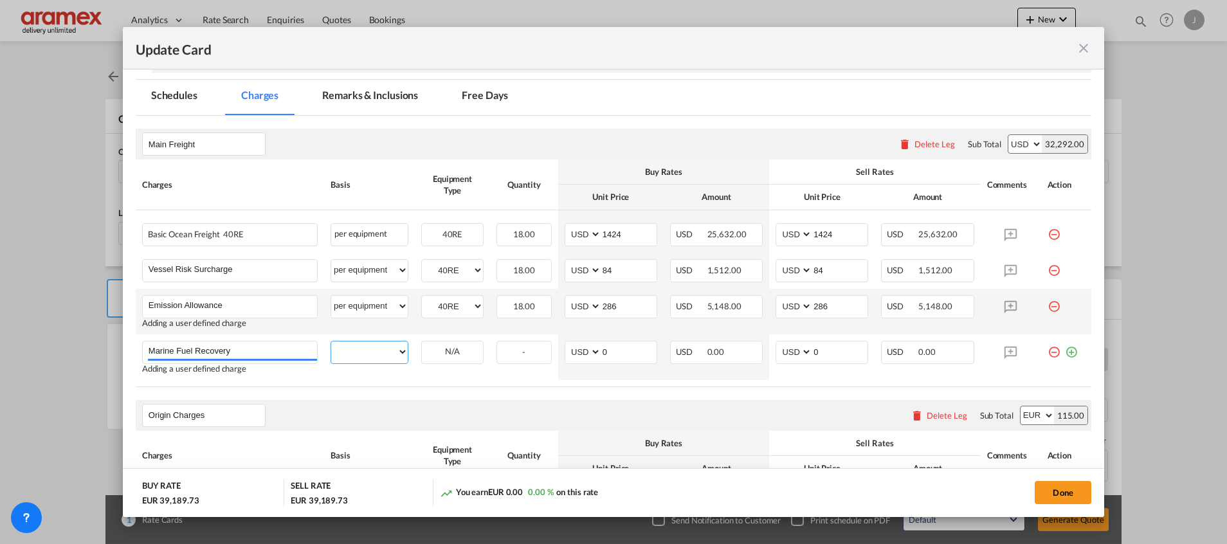
select select "per equipment"
click at [331, 341] on select "per equipment per container per B/L per shipping bill per shipment % on freight…" at bounding box center [369, 351] width 77 height 21
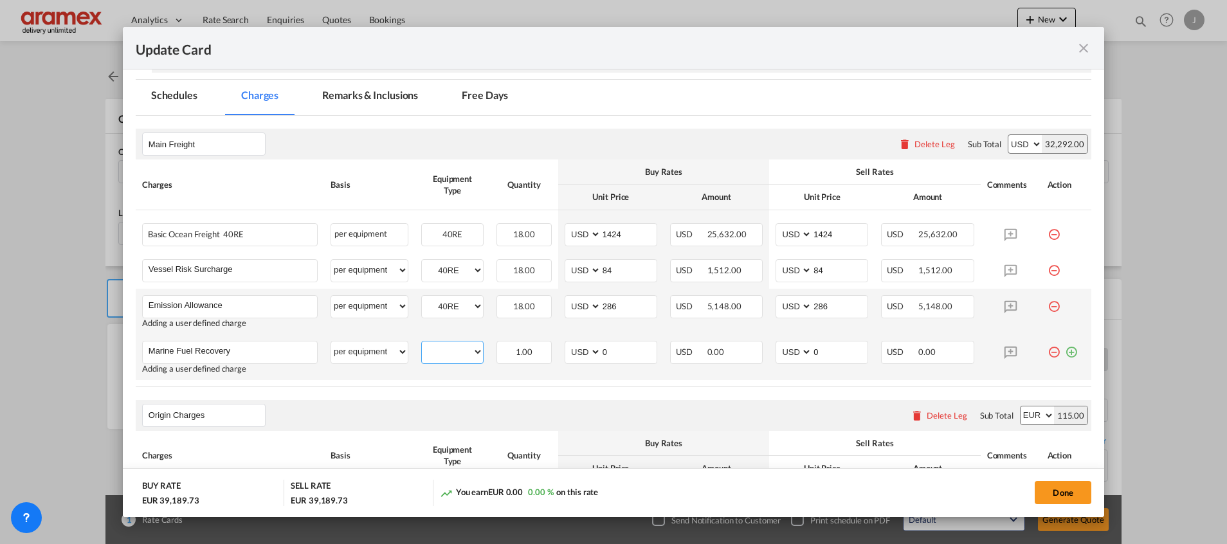
click at [455, 356] on select "40RE" at bounding box center [452, 351] width 61 height 17
select select "40RE"
click at [422, 343] on select "40RE" at bounding box center [452, 351] width 61 height 17
click at [558, 355] on td "AED AFN ALL AMD ANG AOA ARS AUD AWG AZN BAM BBD BDT BGN BHD BIF BMD BND [PERSON…" at bounding box center [610, 357] width 105 height 46
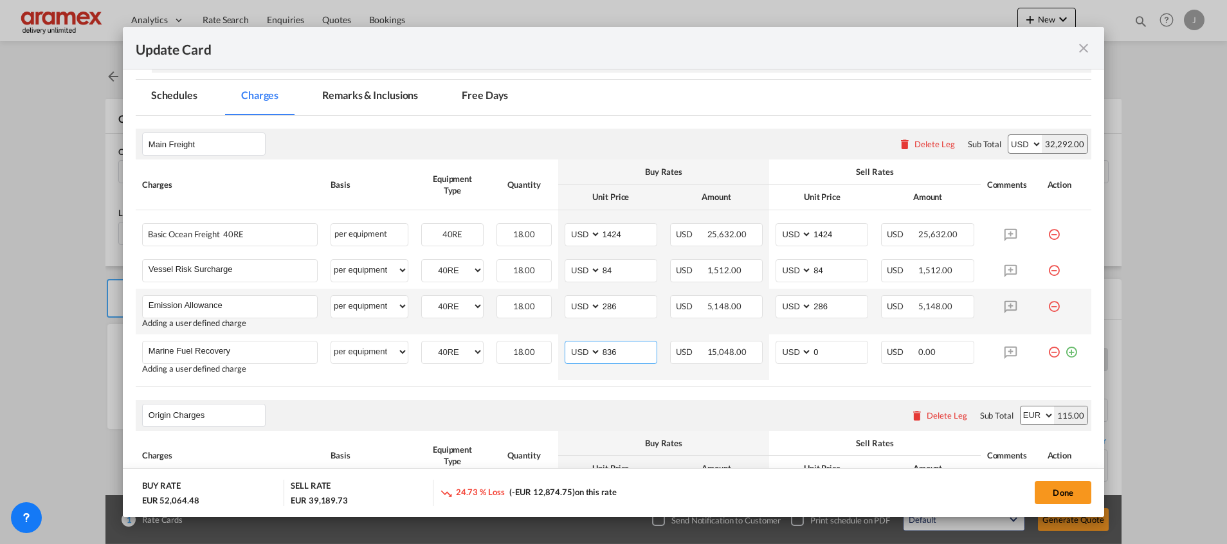
type input "836"
drag, startPoint x: 510, startPoint y: 391, endPoint x: 602, endPoint y: 373, distance: 93.7
click at [510, 392] on rate-modification "Main Freight Please enter leg name Leg Name Already Exists Delete Leg Sub Total…" at bounding box center [613, 536] width 955 height 840
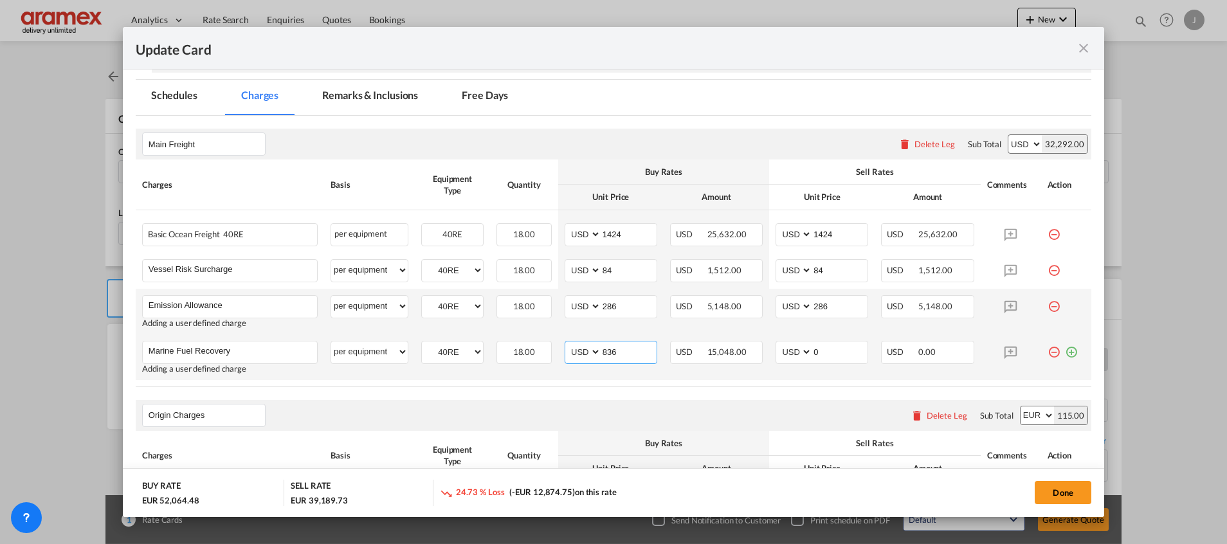
drag, startPoint x: 620, startPoint y: 356, endPoint x: 563, endPoint y: 356, distance: 57.2
click at [564, 356] on md-input-container "AED AFN ALL AMD ANG AOA ARS AUD AWG AZN BAM BBD BDT BGN BHD BIF BMD BND [PERSON…" at bounding box center [610, 352] width 93 height 23
drag, startPoint x: 827, startPoint y: 350, endPoint x: 768, endPoint y: 350, distance: 59.1
click at [775, 350] on md-input-container "AED AFN ALL AMD ANG AOA ARS AUD AWG AZN BAM BBD BDT BGN BHD BIF BMD BND BOB BRL…" at bounding box center [821, 352] width 93 height 23
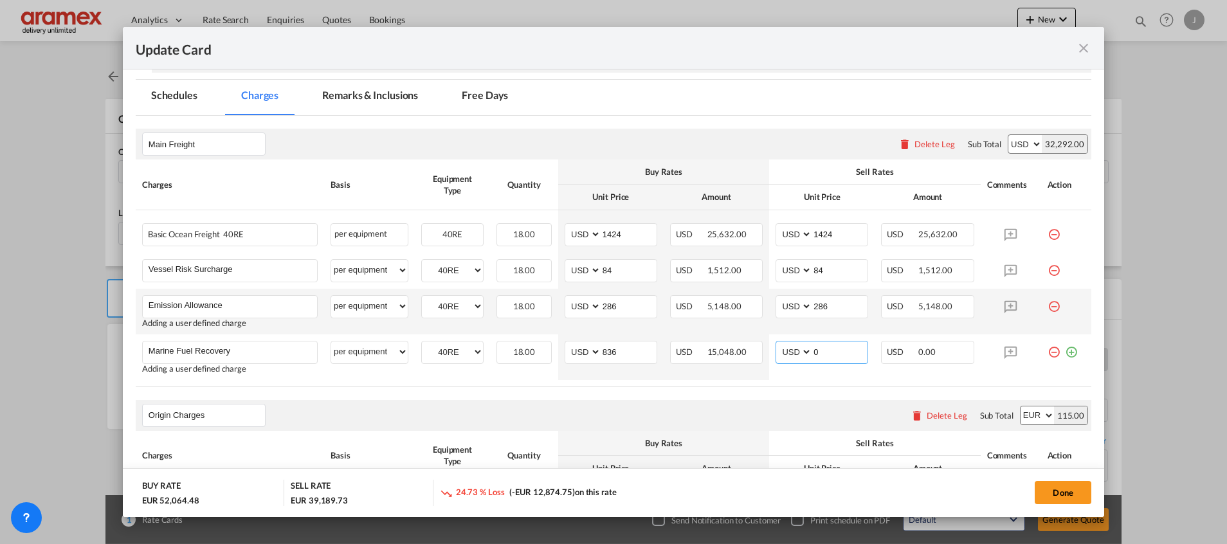
paste input "836"
type input "836"
click at [732, 394] on rate-modification "Main Freight Please enter leg name Leg Name Already Exists Delete Leg Sub Total…" at bounding box center [613, 536] width 955 height 840
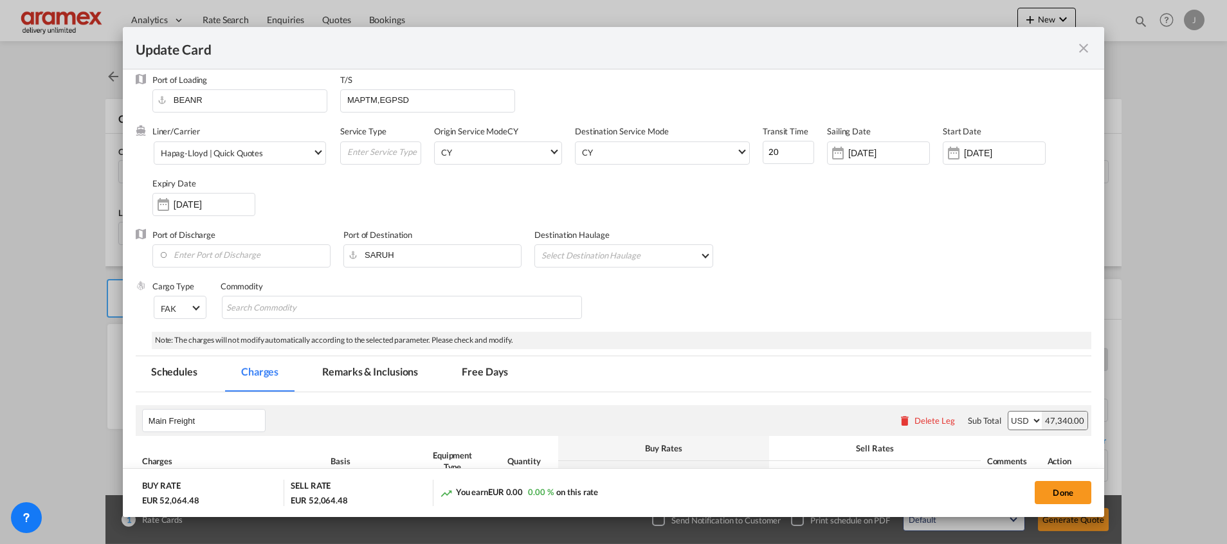
scroll to position [0, 0]
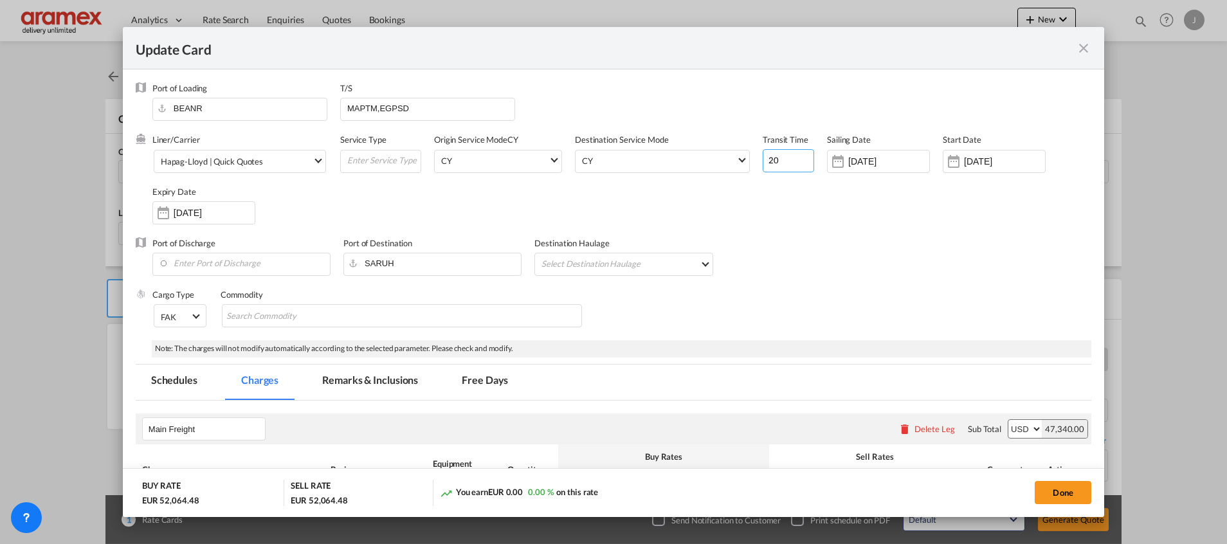
drag, startPoint x: 773, startPoint y: 160, endPoint x: 706, endPoint y: 173, distance: 68.7
click at [706, 173] on div "Liner/Carrier Hapag-[PERSON_NAME] | Quick Quotes Atlantic Container Line (ACL) …" at bounding box center [621, 185] width 939 height 103
type input "53"
click at [733, 226] on div "Liner/Carrier Hapag-[PERSON_NAME] | Quick Quotes Atlantic Container Line (ACL) …" at bounding box center [621, 185] width 939 height 103
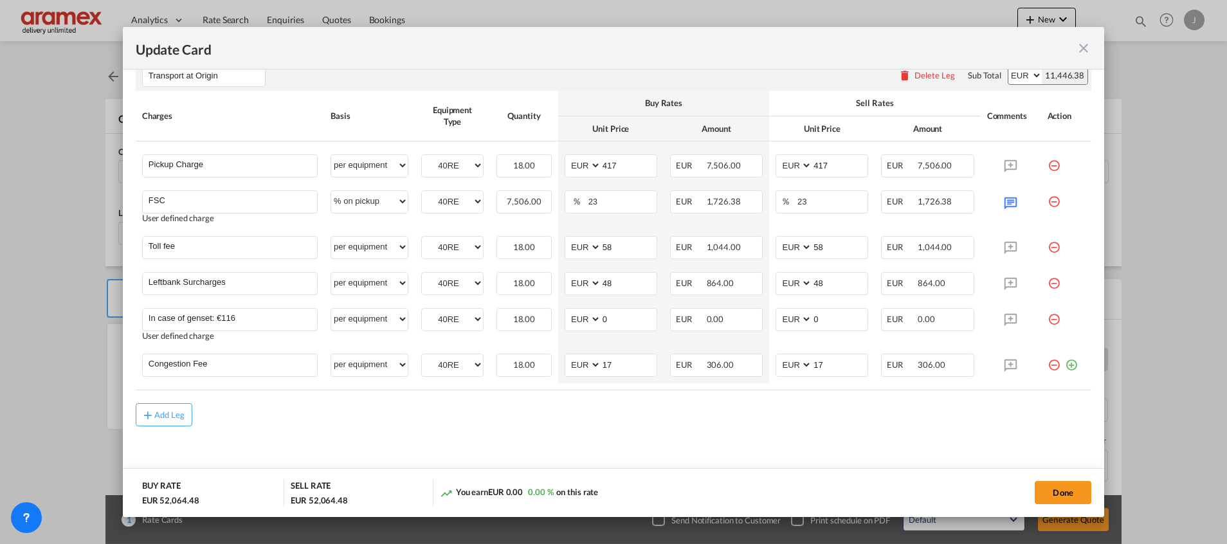
scroll to position [821, 0]
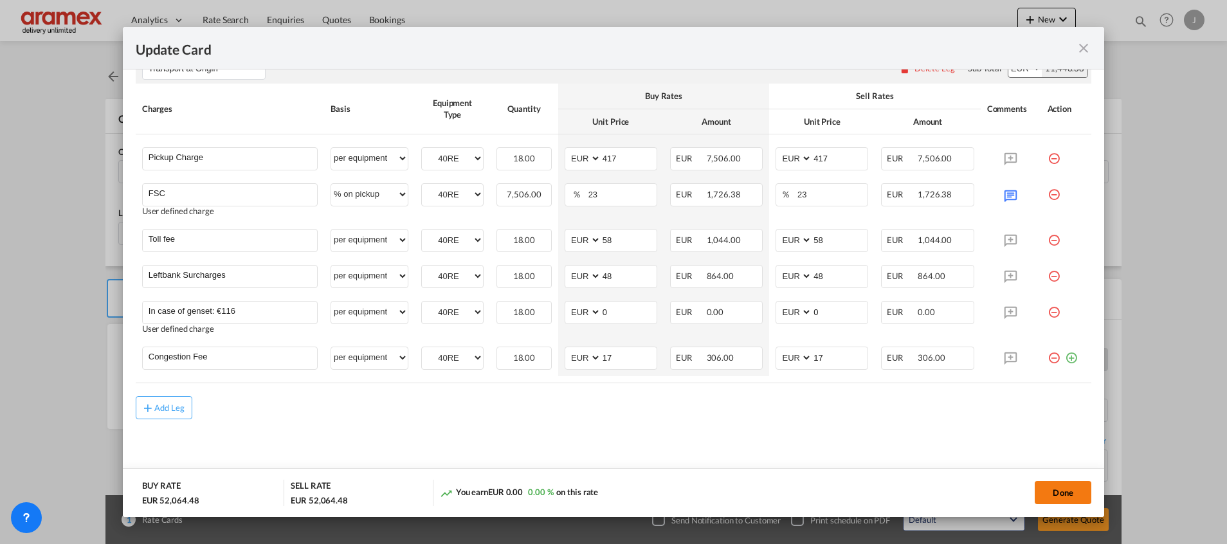
click at [1054, 494] on button "Done" at bounding box center [1062, 492] width 57 height 23
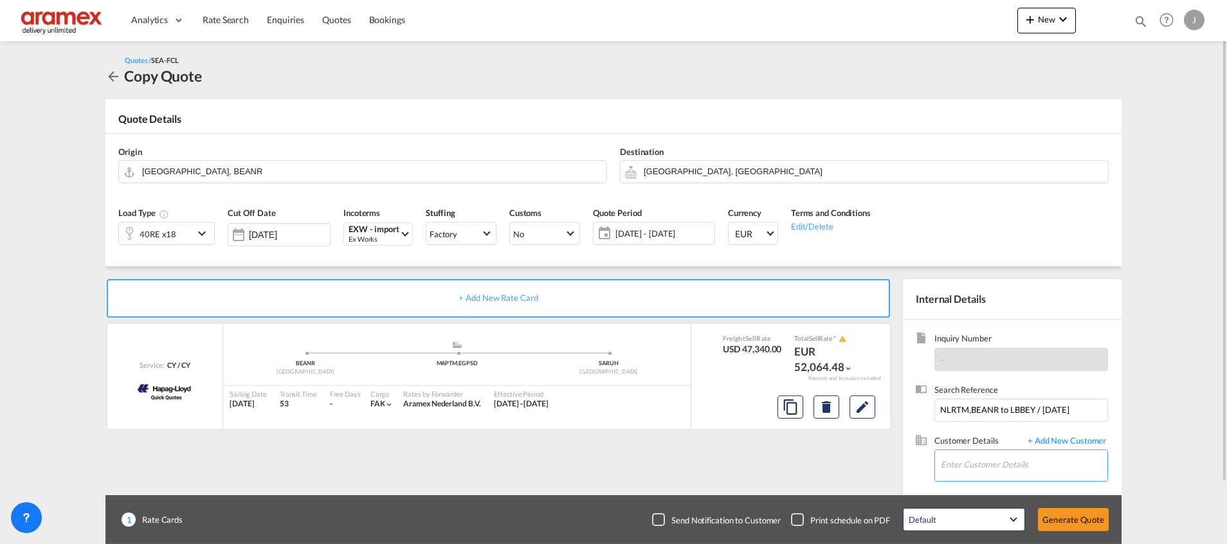
click at [973, 456] on input "Enter Customer Details" at bounding box center [1024, 464] width 167 height 29
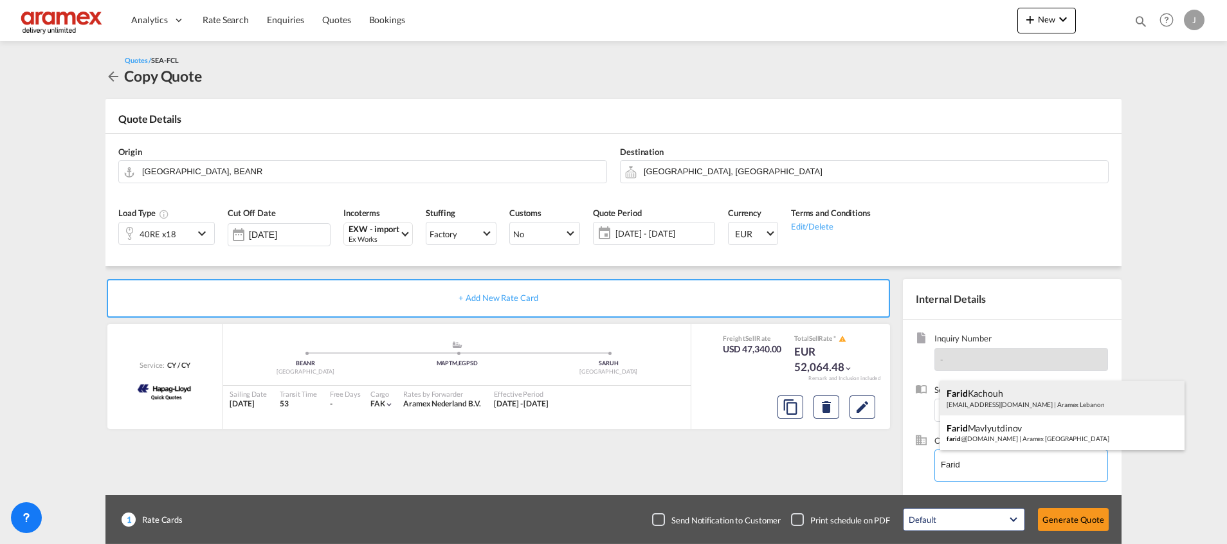
click at [1002, 401] on div "[PERSON_NAME] [EMAIL_ADDRESS][DOMAIN_NAME] | Aramex [GEOGRAPHIC_DATA]" at bounding box center [1062, 398] width 244 height 35
type input "Aramex Lebanon, [PERSON_NAME], [EMAIL_ADDRESS][DOMAIN_NAME]"
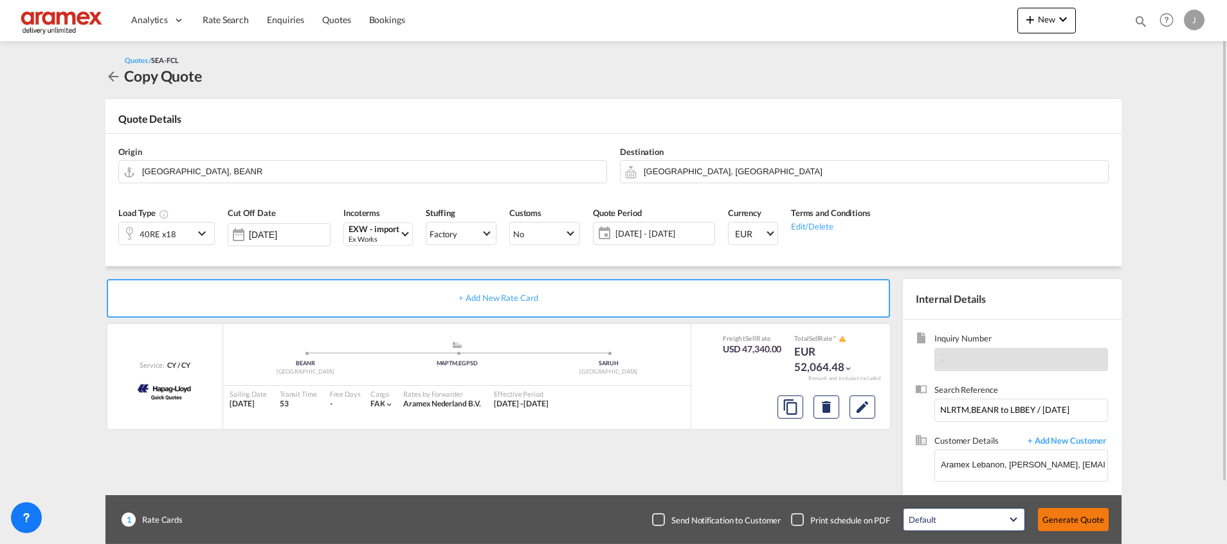
click at [1063, 521] on button "Generate Quote" at bounding box center [1073, 519] width 71 height 23
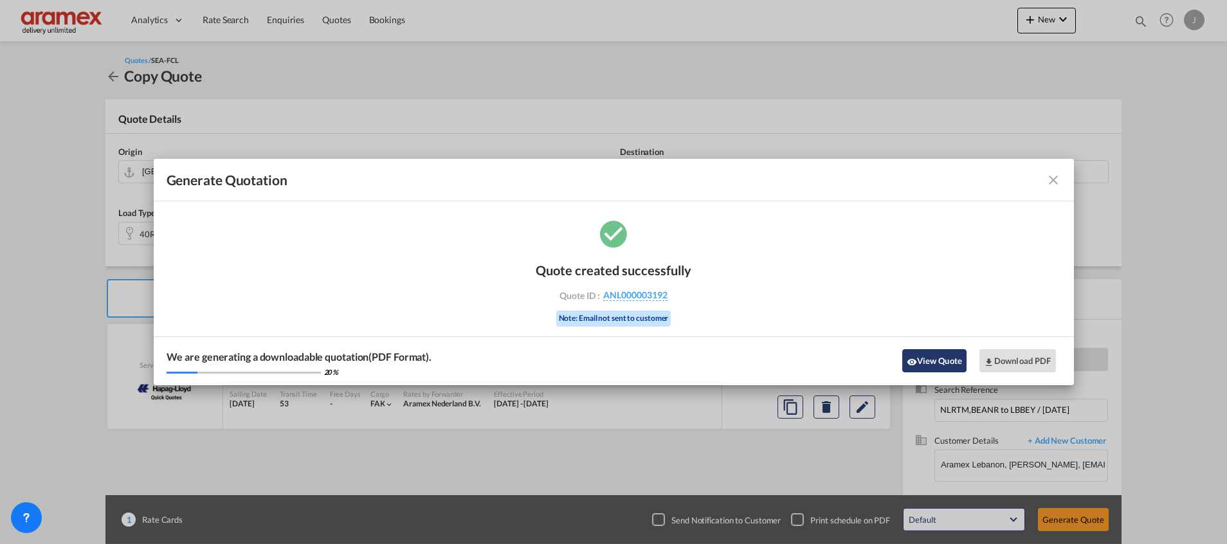
click at [953, 360] on button "View Quote" at bounding box center [934, 360] width 64 height 23
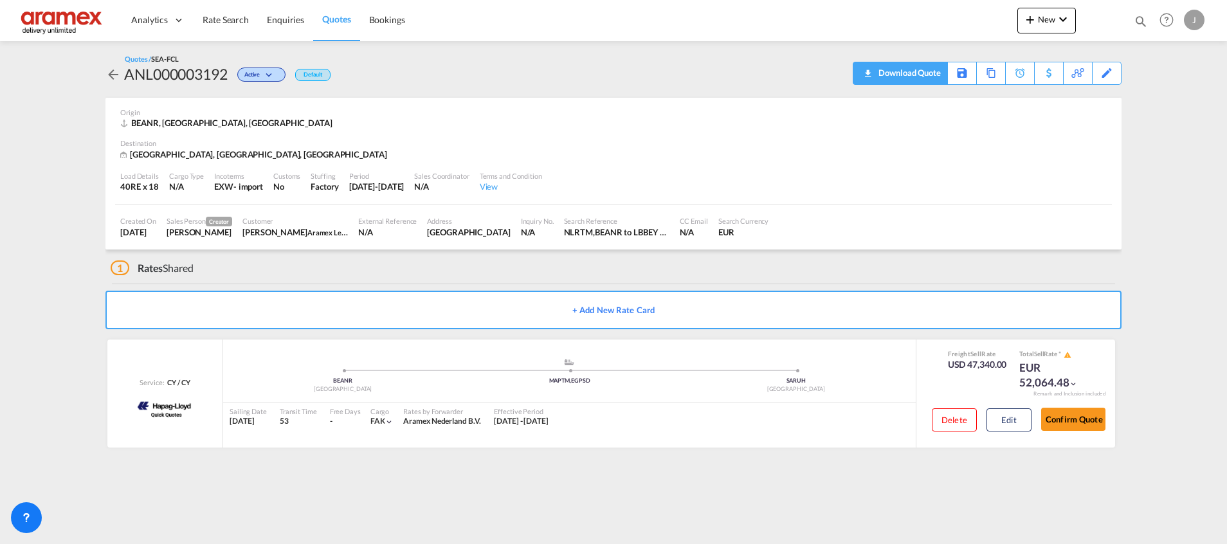
click at [923, 75] on div "Download Quote" at bounding box center [908, 72] width 66 height 21
click at [322, 17] on span "Quotes" at bounding box center [336, 19] width 28 height 11
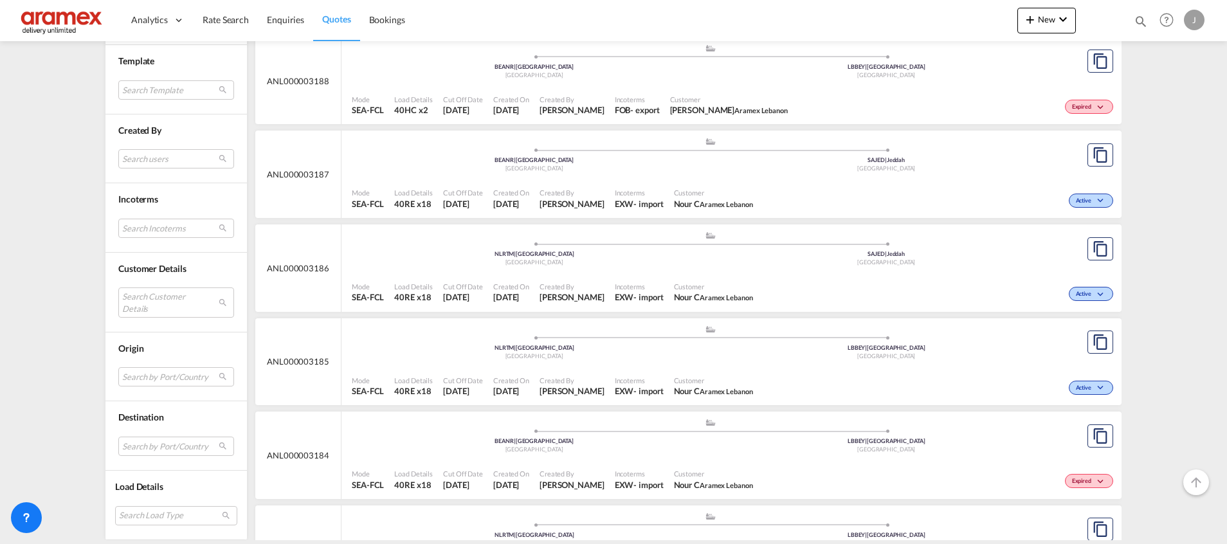
scroll to position [482, 0]
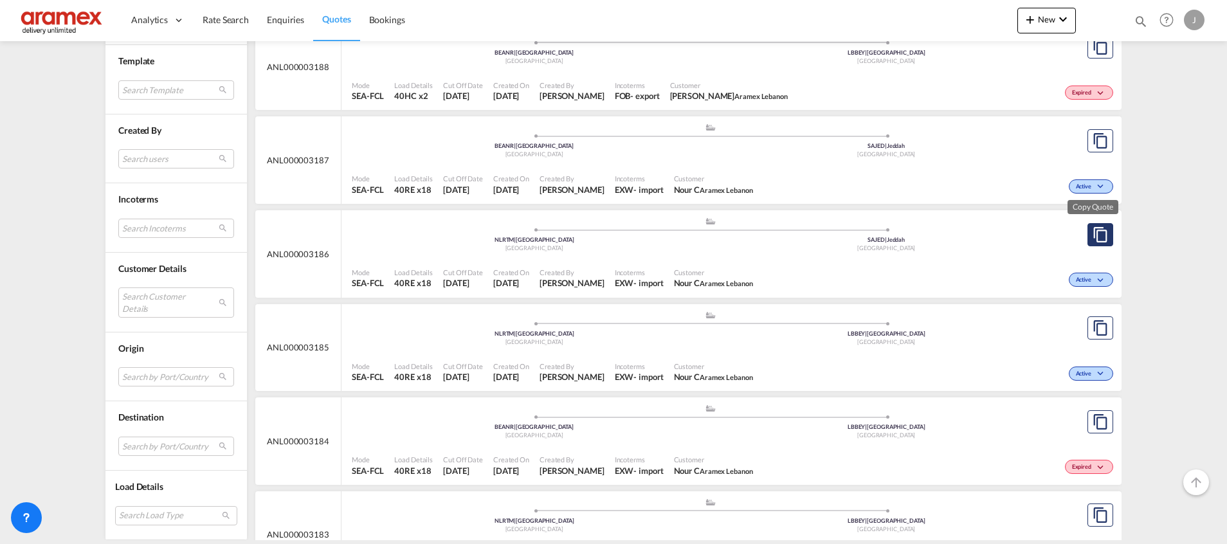
click at [1092, 228] on md-icon "assets/icons/custom/copyQuote.svg" at bounding box center [1099, 234] width 15 height 15
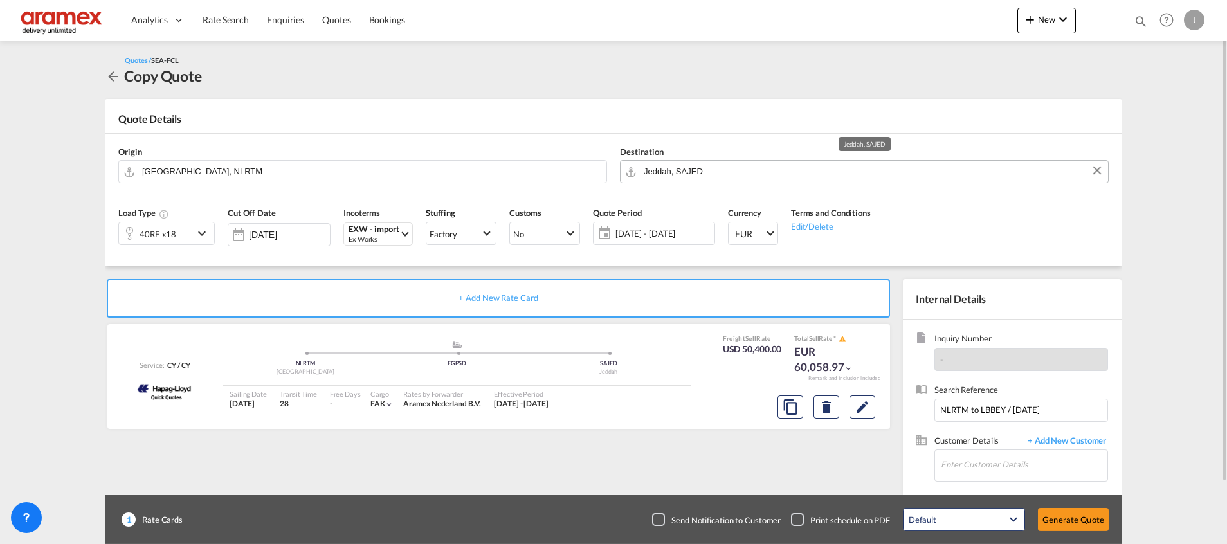
click at [675, 168] on input "Jeddah, SAJED" at bounding box center [873, 171] width 458 height 23
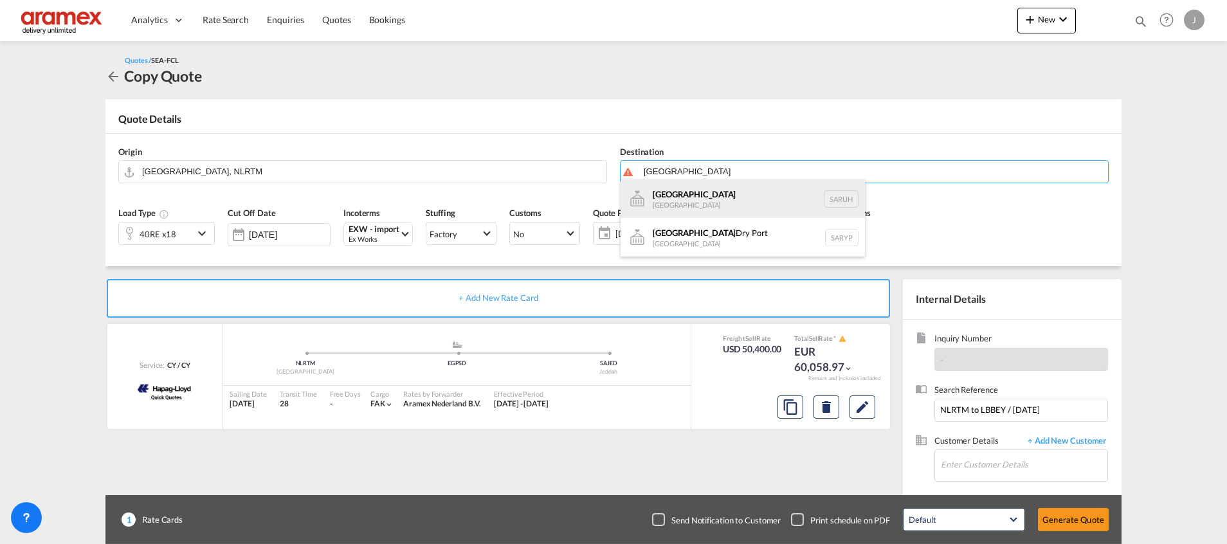
click at [680, 201] on div "[GEOGRAPHIC_DATA] [GEOGRAPHIC_DATA] [GEOGRAPHIC_DATA]" at bounding box center [742, 198] width 244 height 39
type input "[GEOGRAPHIC_DATA], [GEOGRAPHIC_DATA]"
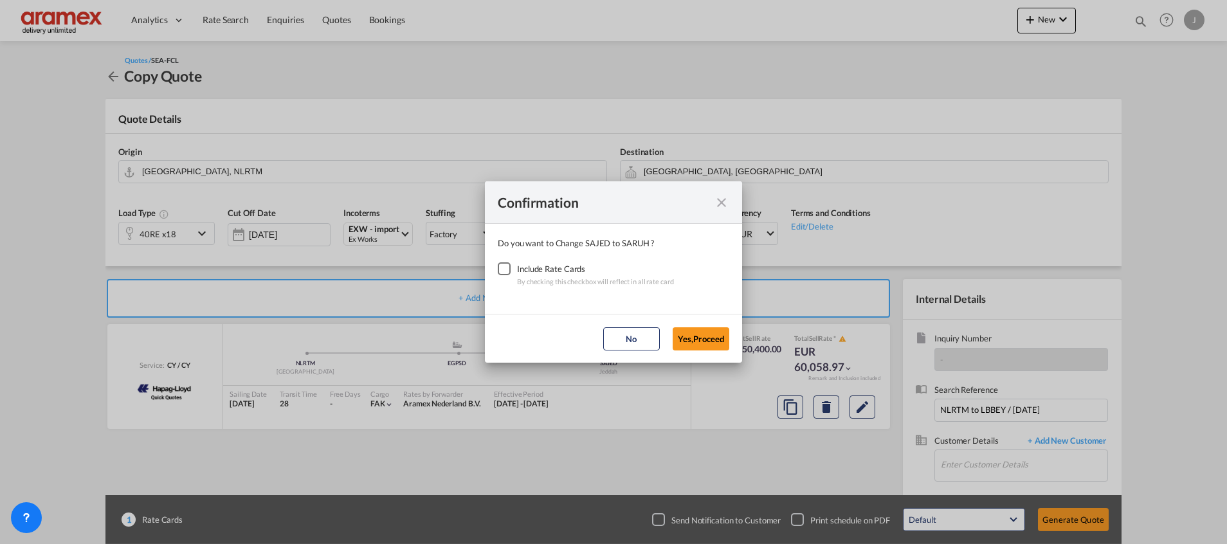
click at [505, 271] on div "Checkbox No Ink" at bounding box center [504, 268] width 13 height 13
click at [699, 339] on button "Yes,Proceed" at bounding box center [700, 338] width 57 height 23
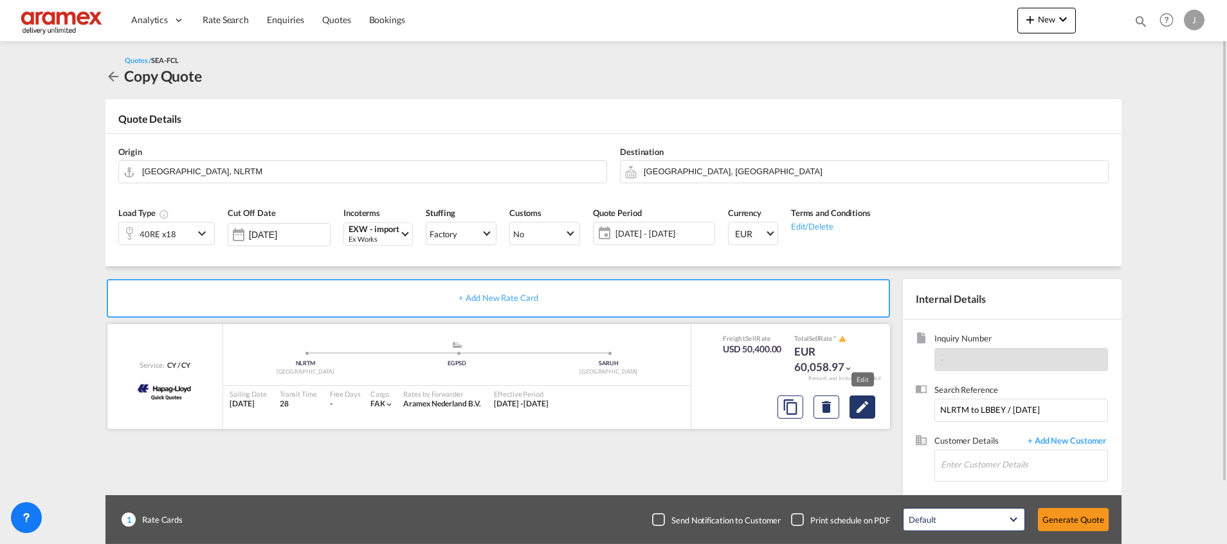
click at [861, 415] on button "Edit" at bounding box center [862, 406] width 26 height 23
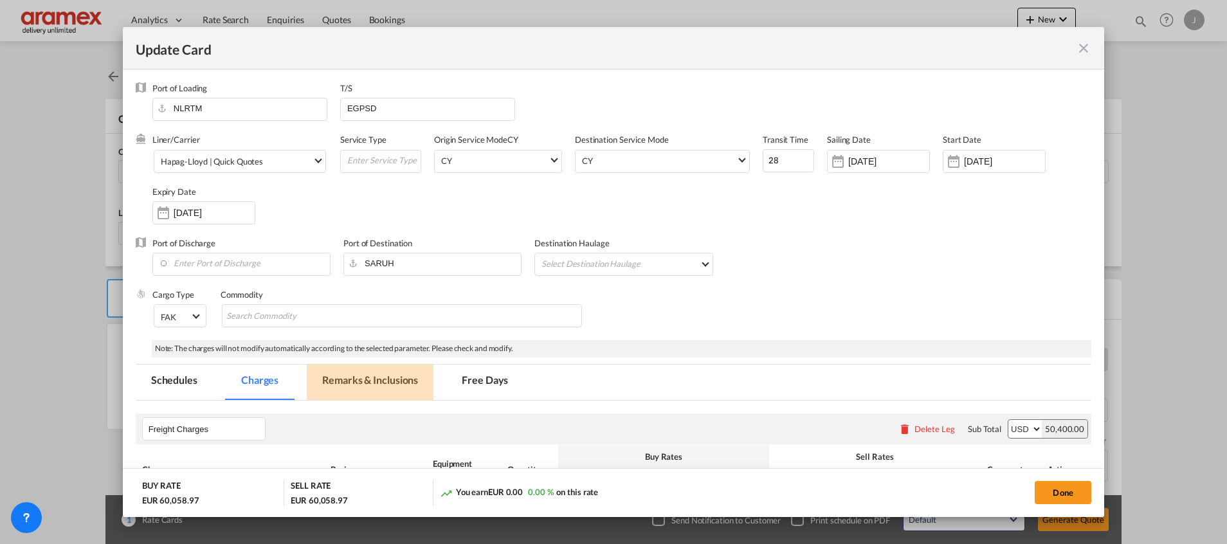
click at [341, 384] on md-tab-item "Remarks & Inclusions" at bounding box center [370, 382] width 127 height 35
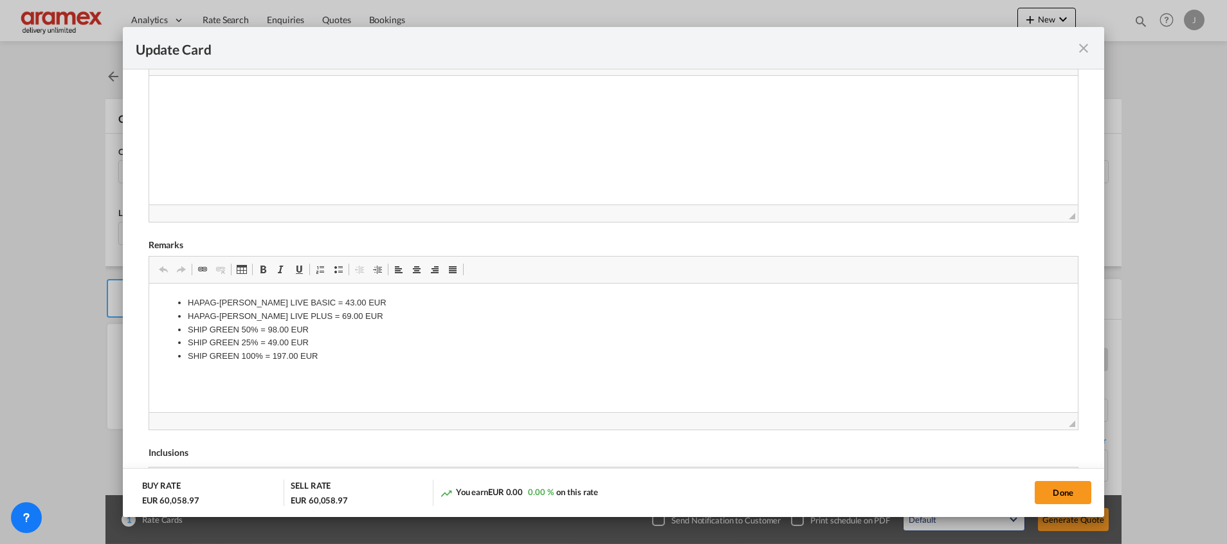
scroll to position [574, 0]
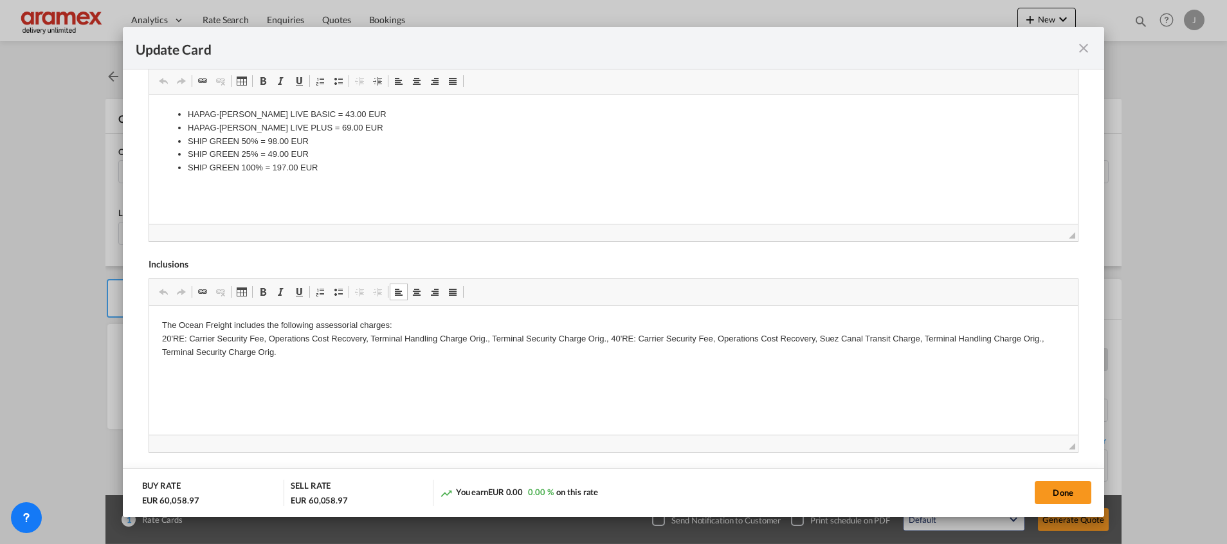
drag, startPoint x: 161, startPoint y: 325, endPoint x: 206, endPoint y: 336, distance: 46.9
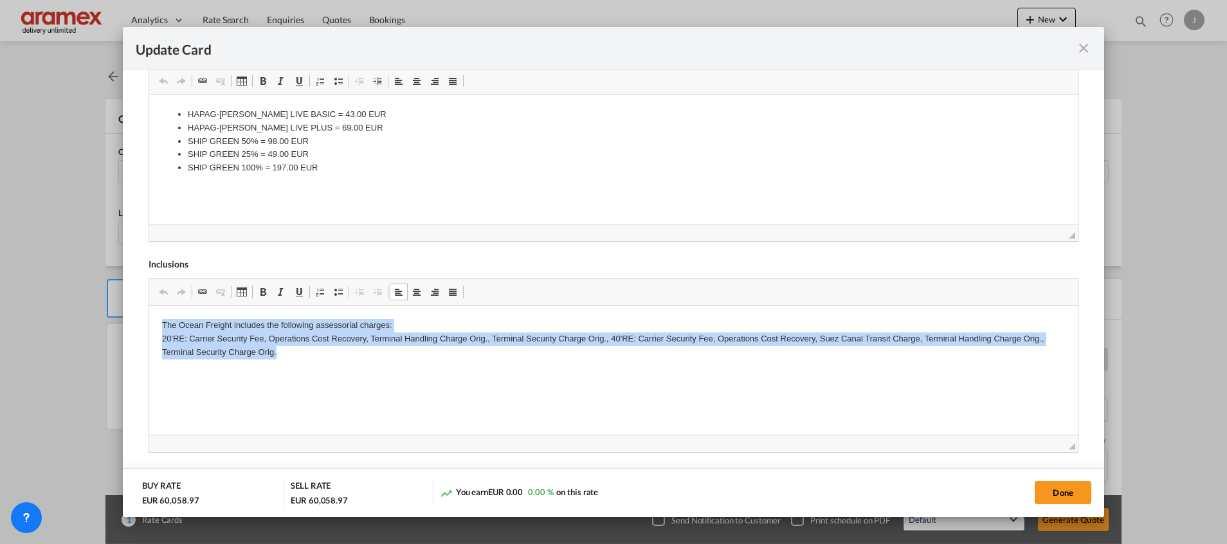
drag, startPoint x: 163, startPoint y: 323, endPoint x: 325, endPoint y: 370, distance: 168.7
click at [325, 370] on html "The Ocean Freight includes the following assessorial charges: 20'RE: Carrier Se…" at bounding box center [613, 339] width 928 height 66
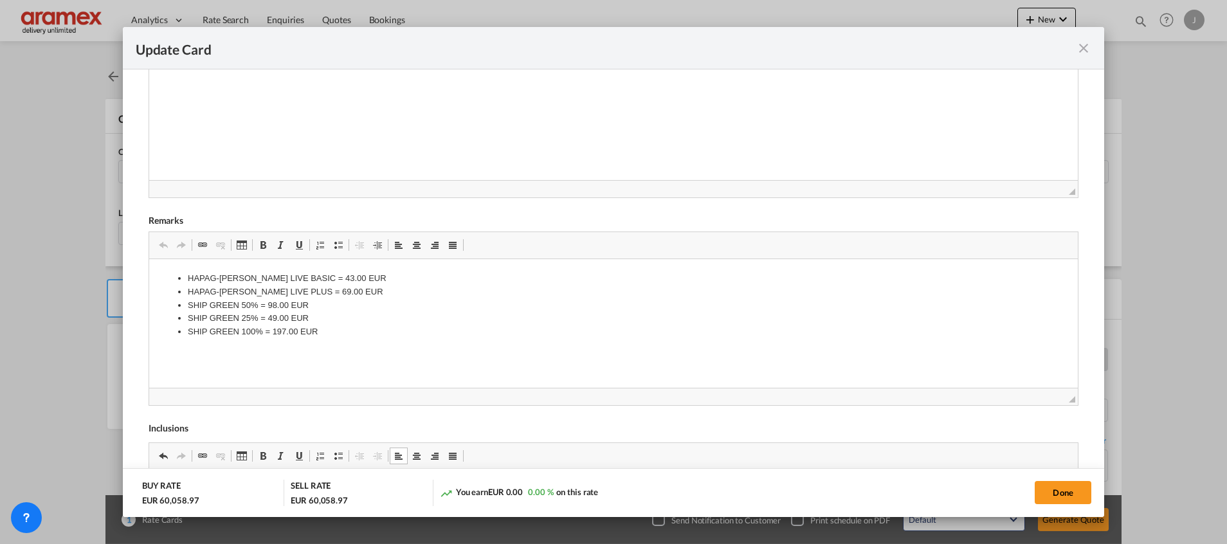
scroll to position [285, 0]
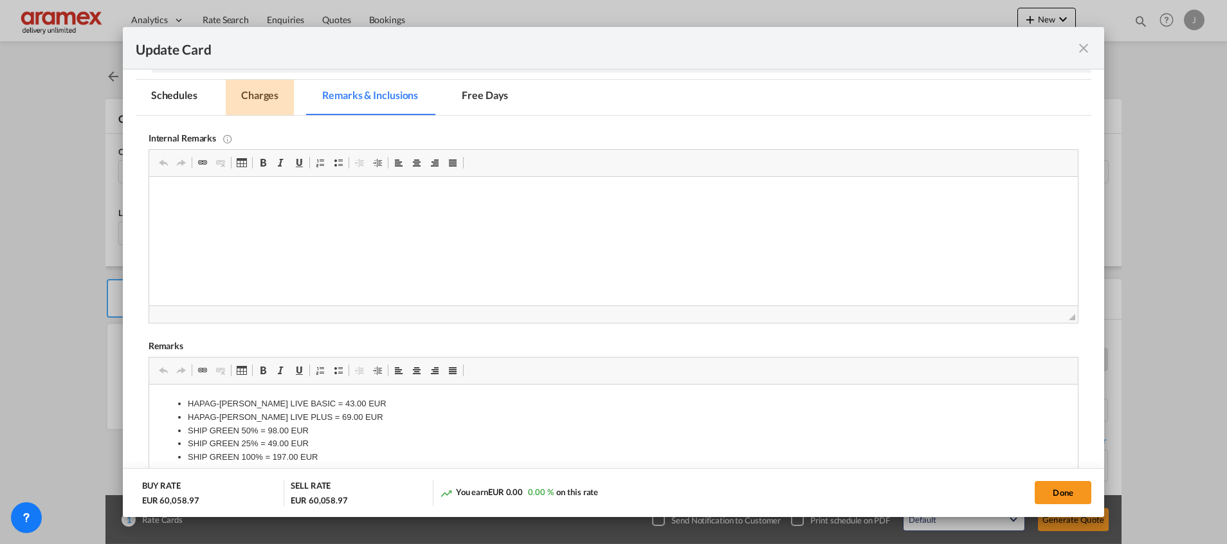
click at [264, 103] on md-tab-item "Charges" at bounding box center [260, 97] width 68 height 35
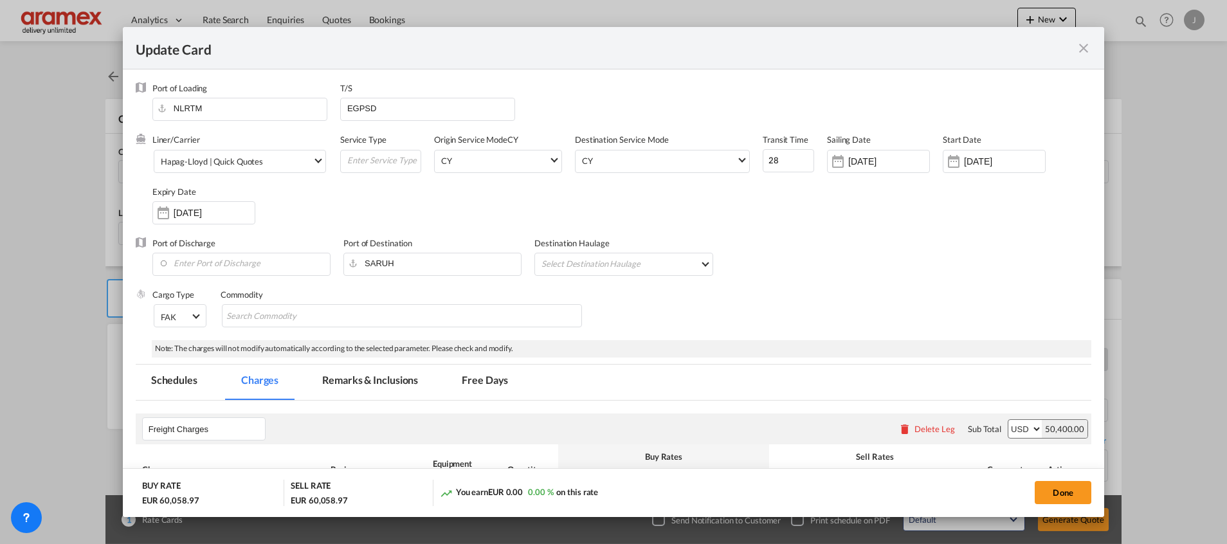
scroll to position [193, 0]
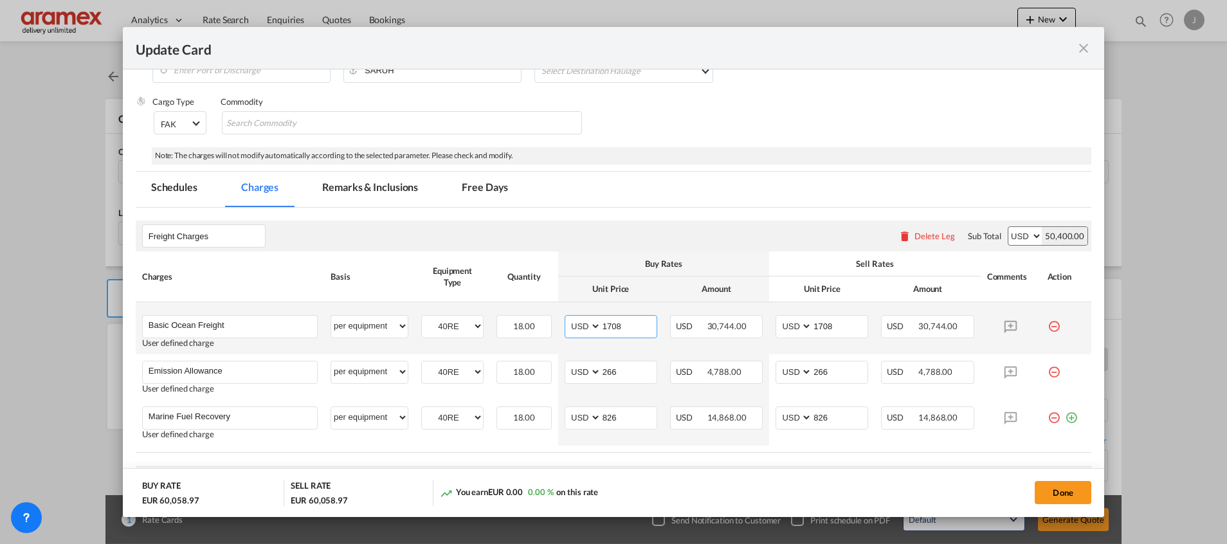
click at [612, 324] on input "1708" at bounding box center [628, 325] width 55 height 19
paste input "224"
type input "1224"
click at [812, 322] on input "1708" at bounding box center [839, 325] width 55 height 19
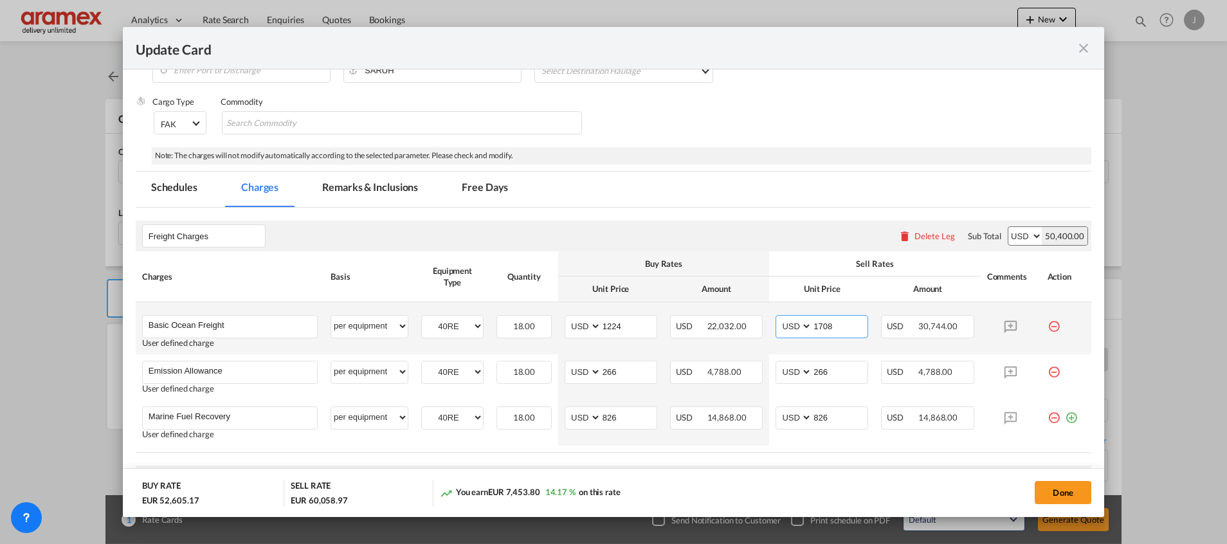
click at [812, 322] on input "1708" at bounding box center [839, 325] width 55 height 19
paste input "224"
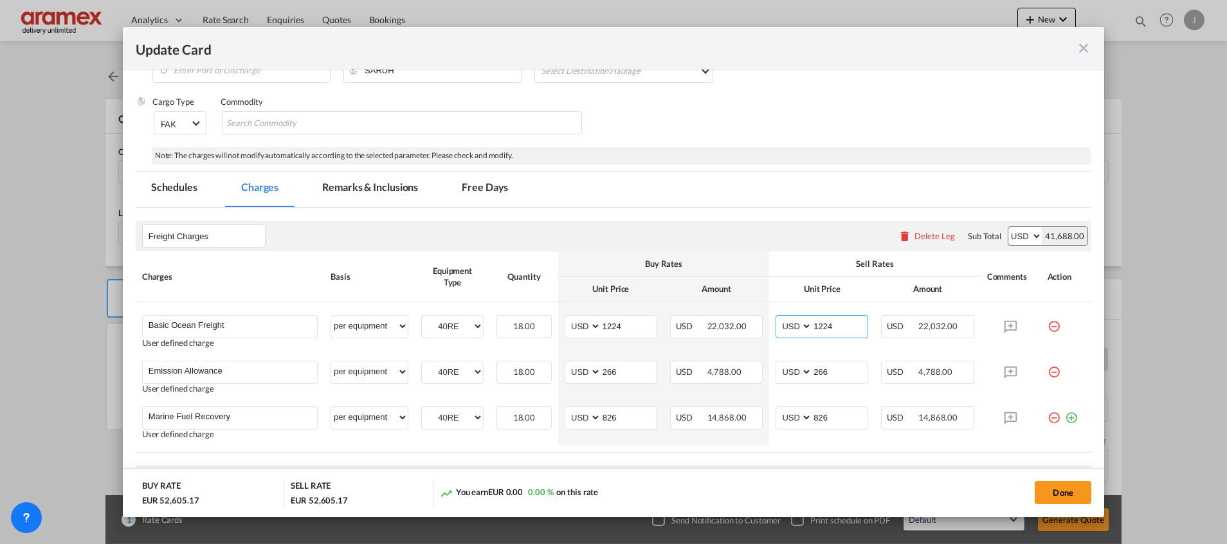
type input "1224"
click at [613, 372] on input "266" at bounding box center [628, 370] width 55 height 19
paste input "8"
type input "286"
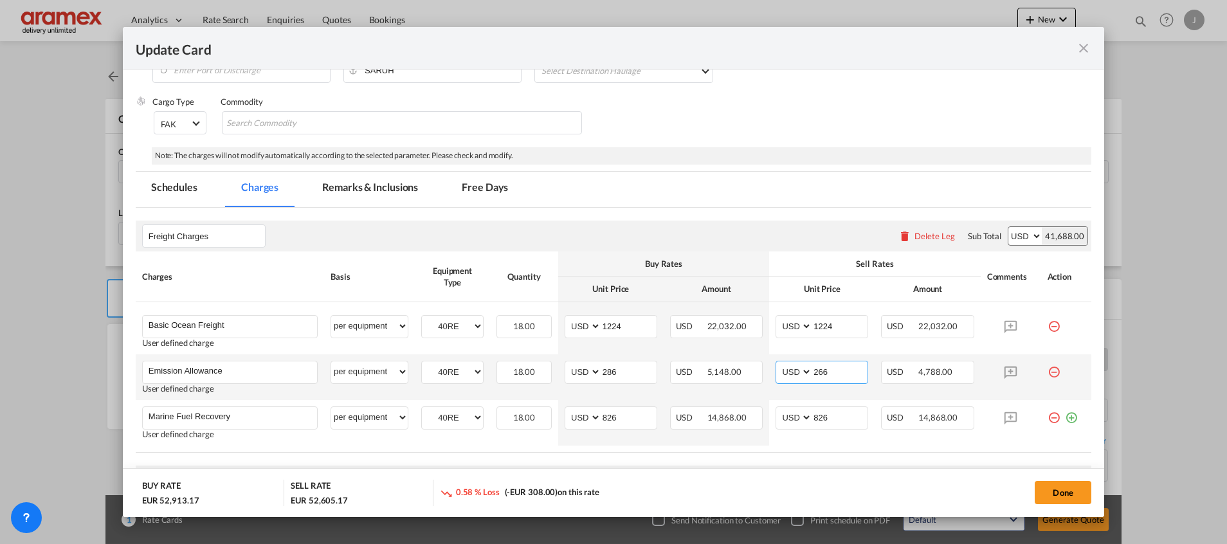
click at [839, 374] on input "266" at bounding box center [839, 370] width 55 height 19
paste input "8"
type input "286"
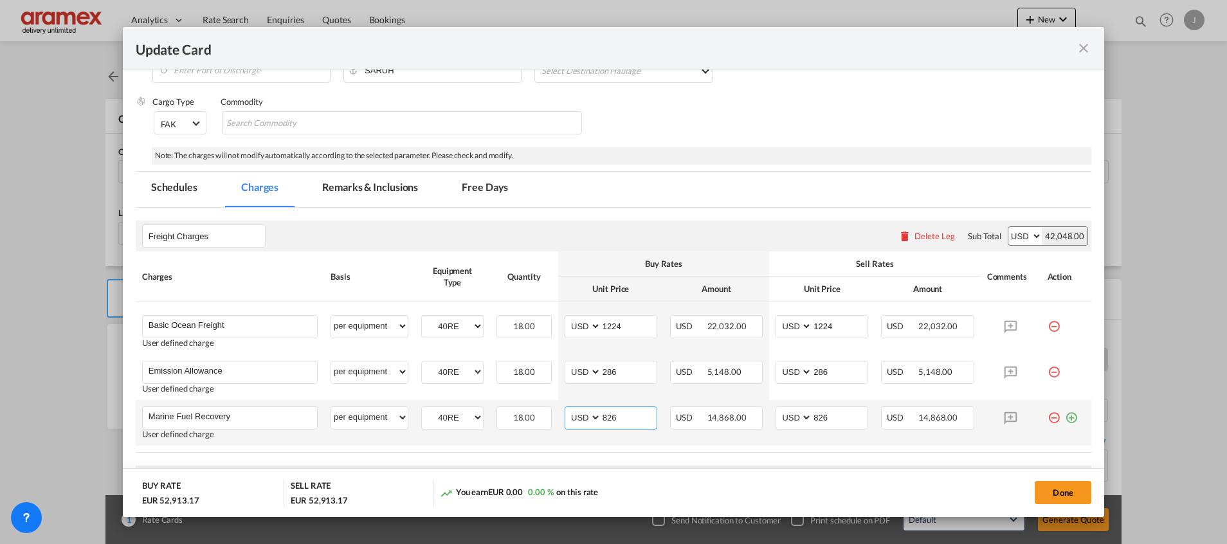
drag, startPoint x: 622, startPoint y: 418, endPoint x: 579, endPoint y: 426, distance: 44.5
click at [570, 426] on md-input-container "AED AFN ALL AMD ANG AOA ARS AUD AWG AZN BAM BBD BDT BGN BHD BIF BMD BND [PERSON…" at bounding box center [610, 417] width 93 height 23
paste input "3"
type input "836"
drag, startPoint x: 786, startPoint y: 422, endPoint x: 779, endPoint y: 424, distance: 8.0
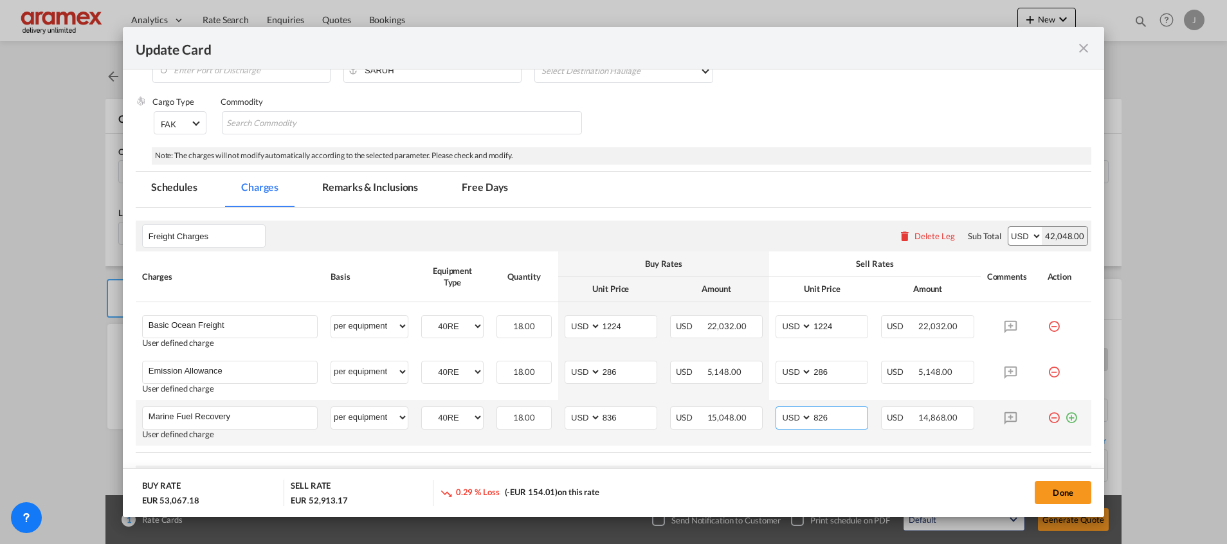
click at [775, 424] on md-input-container "AED AFN ALL AMD ANG AOA ARS AUD AWG AZN BAM BBD BDT BGN BHD BIF BMD BND [PERSON…" at bounding box center [821, 417] width 93 height 23
click at [778, 424] on select "AED AFN ALL AMD ANG AOA ARS AUD AWG AZN BAM BBD BDT BGN BHD BIF BMD BND BOB BRL…" at bounding box center [794, 417] width 33 height 17
click at [842, 431] on td "AED AFN ALL AMD ANG AOA ARS AUD AWG AZN BAM BBD BDT BGN BHD BIF BMD BND [PERSON…" at bounding box center [821, 423] width 105 height 46
drag, startPoint x: 840, startPoint y: 416, endPoint x: 761, endPoint y: 430, distance: 81.0
click at [769, 430] on td "AED AFN ALL AMD ANG AOA ARS AUD AWG AZN BAM BBD BDT BGN BHD BIF BMD BND [PERSON…" at bounding box center [821, 423] width 105 height 46
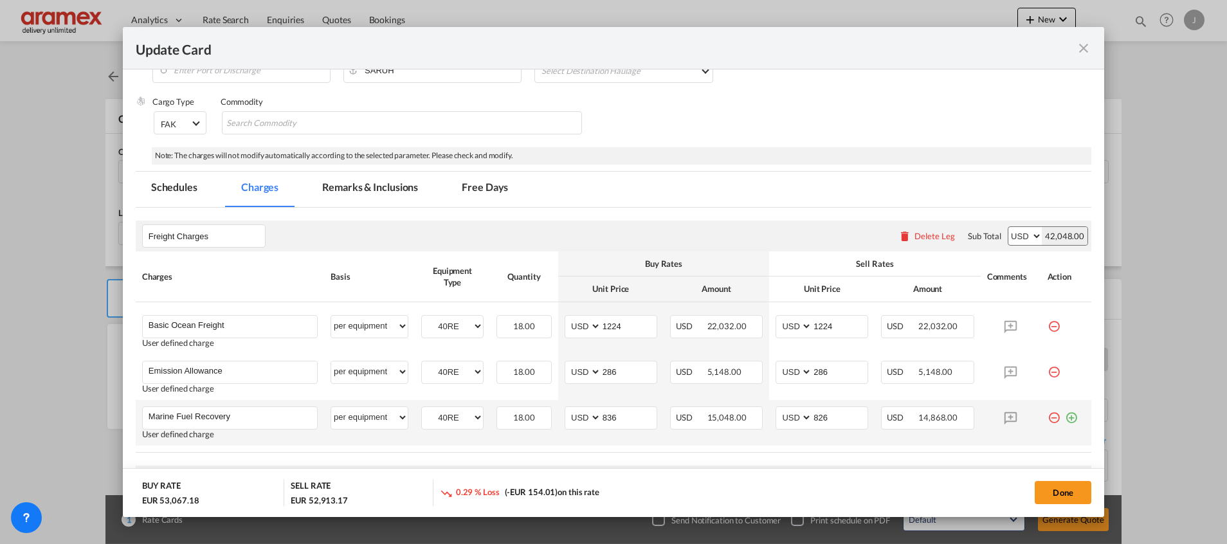
click at [769, 430] on td "AED AFN ALL AMD ANG AOA ARS AUD AWG AZN BAM BBD BDT BGN BHD BIF BMD BND [PERSON…" at bounding box center [821, 423] width 105 height 46
click at [823, 416] on input "826" at bounding box center [839, 416] width 55 height 19
paste input "836"
type input "836"
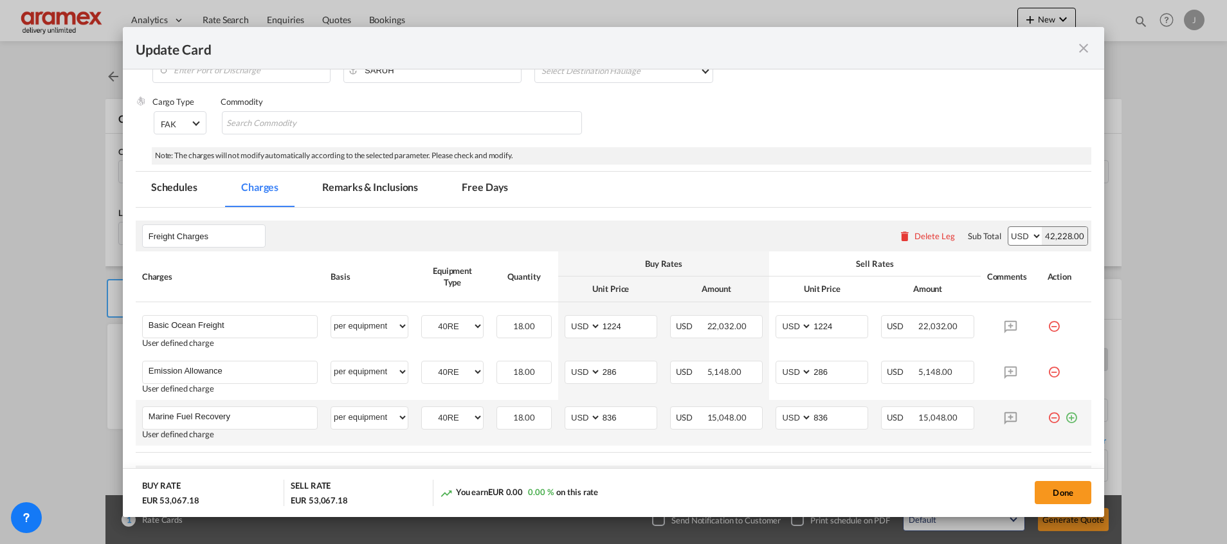
click at [1065, 417] on md-icon "icon-plus-circle-outline green-400-fg" at bounding box center [1071, 412] width 13 height 13
paste input "Vessel Risk Surcharge"
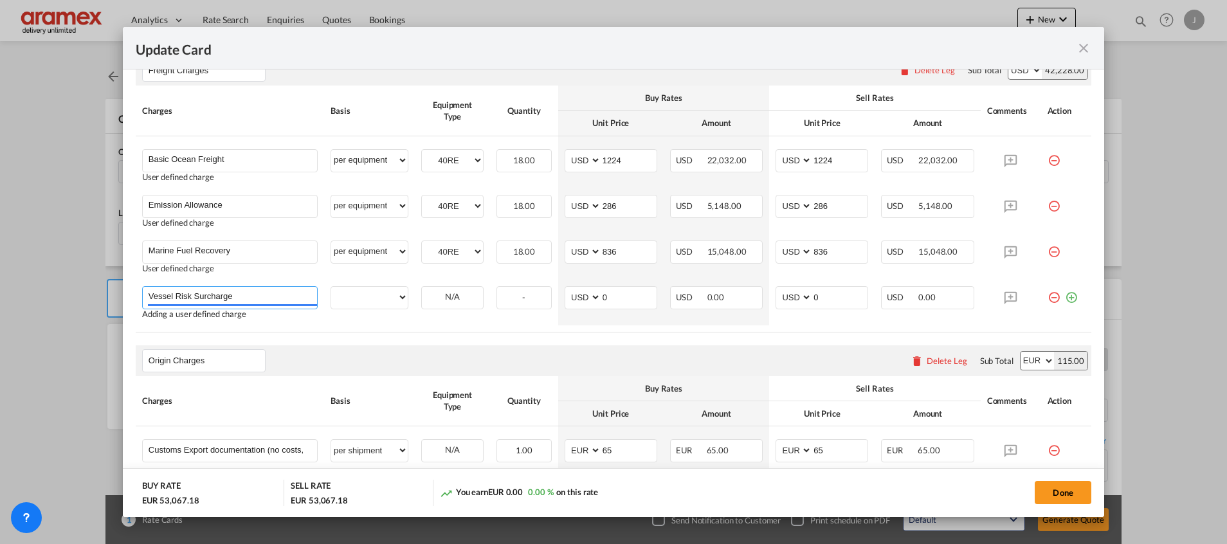
scroll to position [386, 0]
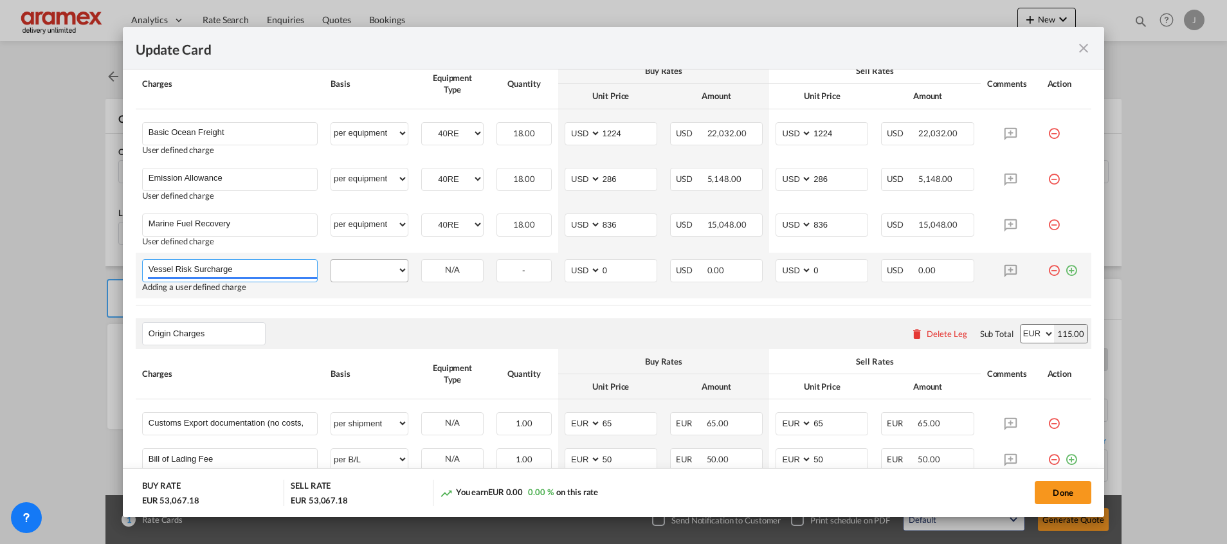
type input "Vessel Risk Surcharge"
click at [368, 266] on select "per equipment per container per B/L per shipping bill per shipment % on freight…" at bounding box center [369, 270] width 77 height 21
select select "per equipment"
click at [331, 260] on select "per equipment per container per B/L per shipping bill per shipment % on freight…" at bounding box center [369, 270] width 77 height 21
click at [443, 265] on select "40RE" at bounding box center [452, 270] width 61 height 17
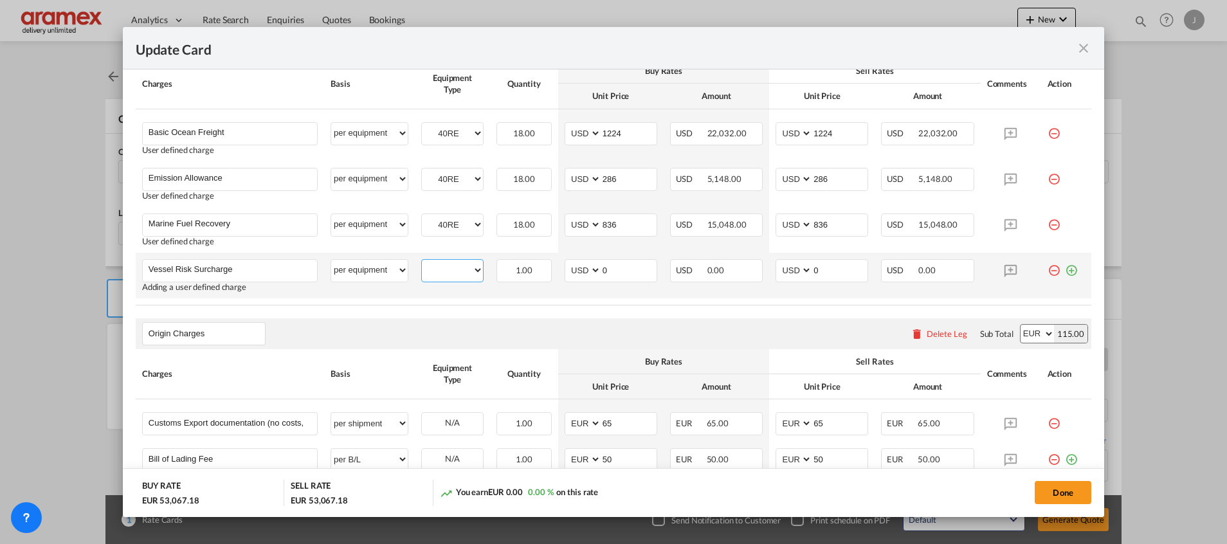
select select "40RE"
click at [422, 262] on select "40RE" at bounding box center [452, 270] width 61 height 17
drag, startPoint x: 599, startPoint y: 267, endPoint x: 563, endPoint y: 275, distance: 37.3
click at [564, 275] on md-input-container "AED AFN ALL AMD ANG AOA ARS AUD AWG AZN BAM BBD BDT BGN BHD BIF BMD BND BOB BRL…" at bounding box center [610, 270] width 93 height 23
click at [567, 275] on select "AED AFN ALL AMD ANG AOA ARS AUD AWG AZN BAM BBD BDT BGN BHD BIF BMD BND BOB BRL…" at bounding box center [583, 270] width 33 height 17
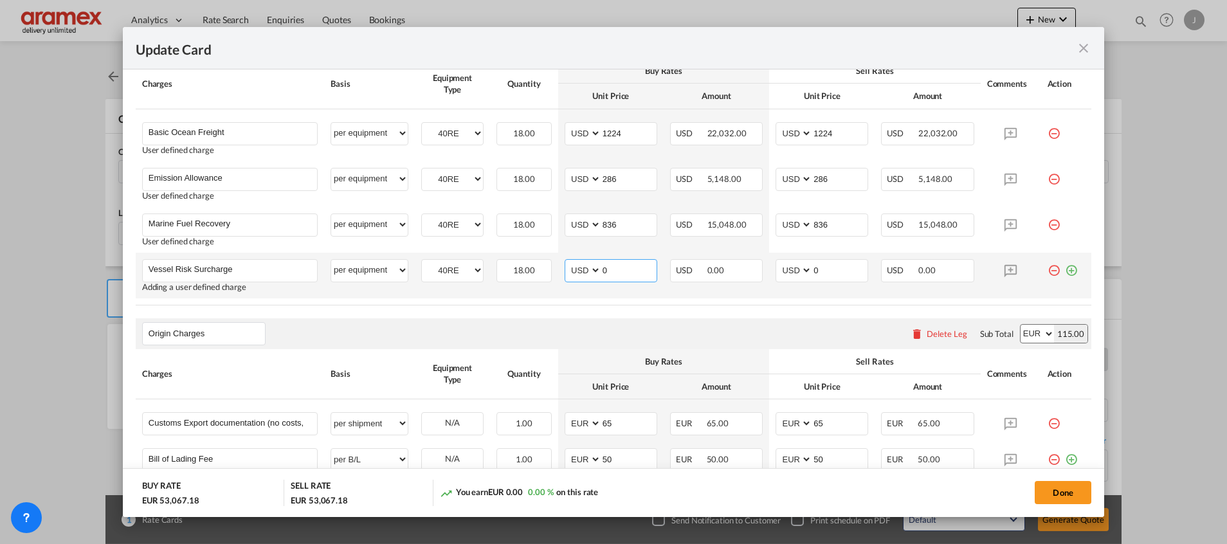
click at [618, 269] on input "0" at bounding box center [628, 269] width 55 height 19
type input "84"
click at [528, 317] on rate-modification "Freight Charges Please enter leg name Leg Name Already Exists Delete Leg Sub To…" at bounding box center [613, 490] width 955 height 950
click at [604, 271] on input "84" at bounding box center [628, 269] width 55 height 19
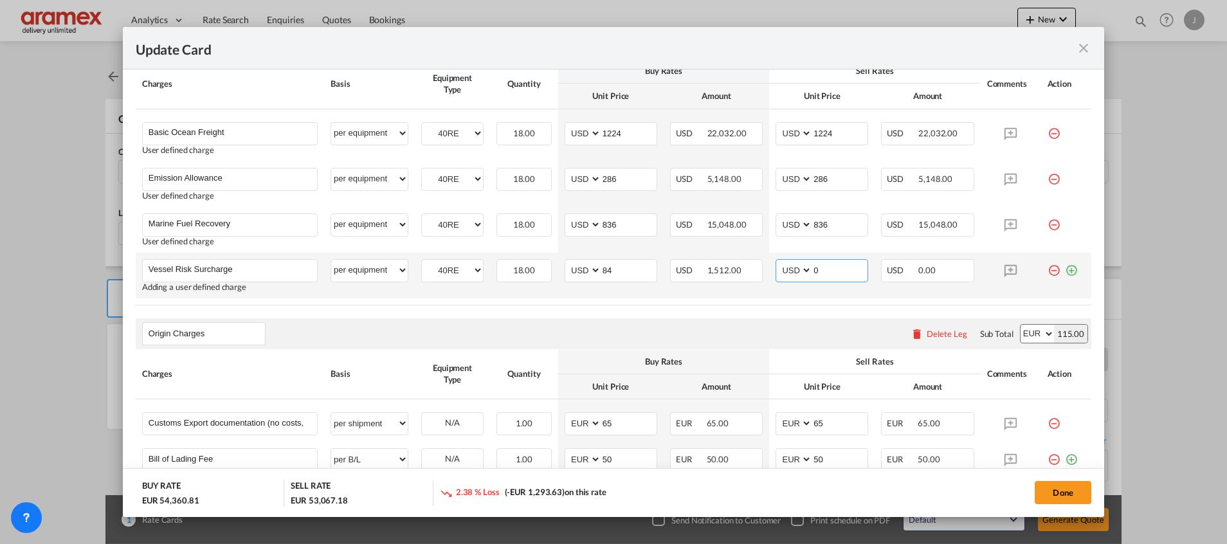
drag, startPoint x: 828, startPoint y: 269, endPoint x: 766, endPoint y: 268, distance: 61.7
click at [775, 268] on md-input-container "AED AFN ALL AMD ANG AOA ARS AUD AWG AZN BAM BBD BDT BGN BHD BIF BMD BND BOB BRL…" at bounding box center [821, 270] width 93 height 23
paste input "84"
type input "84"
click at [680, 318] on div "Origin Charges Please enter leg name Leg Name Already Exists Delete Leg Sub Tot…" at bounding box center [613, 333] width 955 height 31
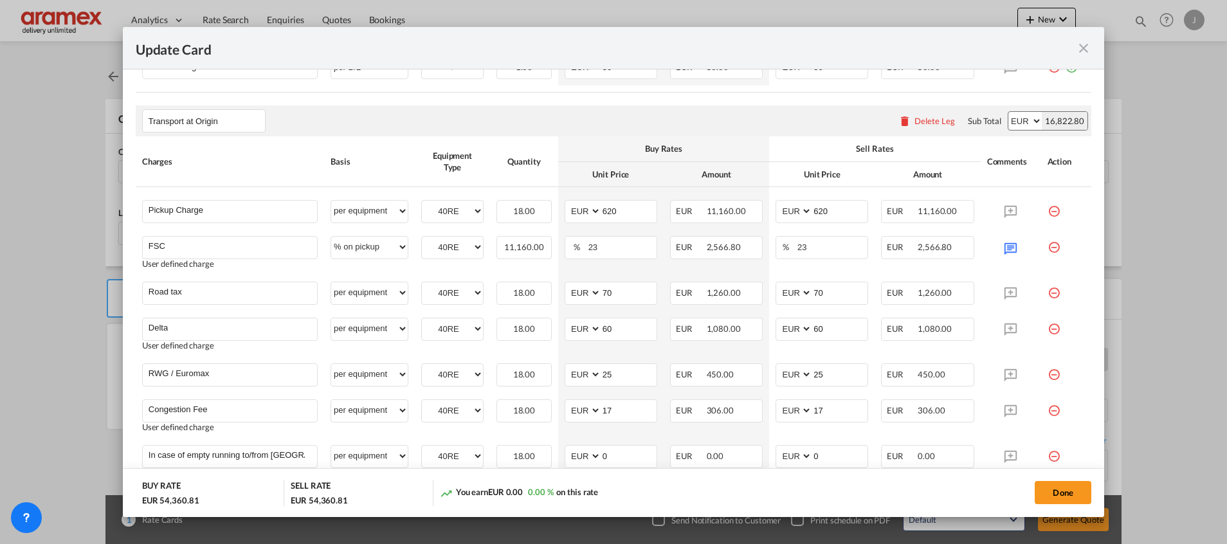
scroll to position [868, 0]
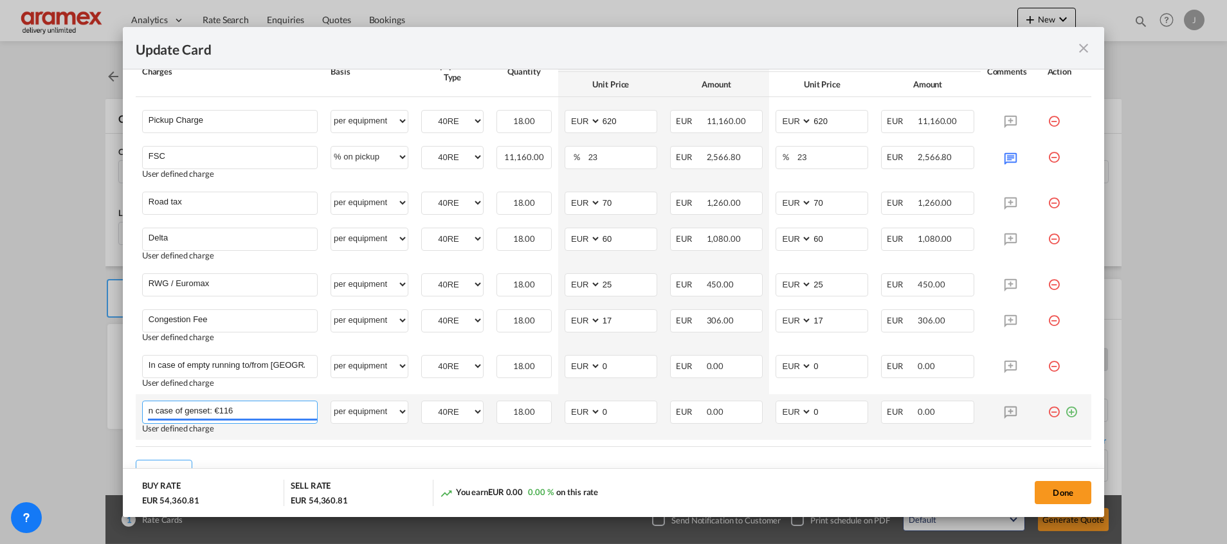
click at [149, 409] on input "n case of genset: €116" at bounding box center [233, 410] width 168 height 19
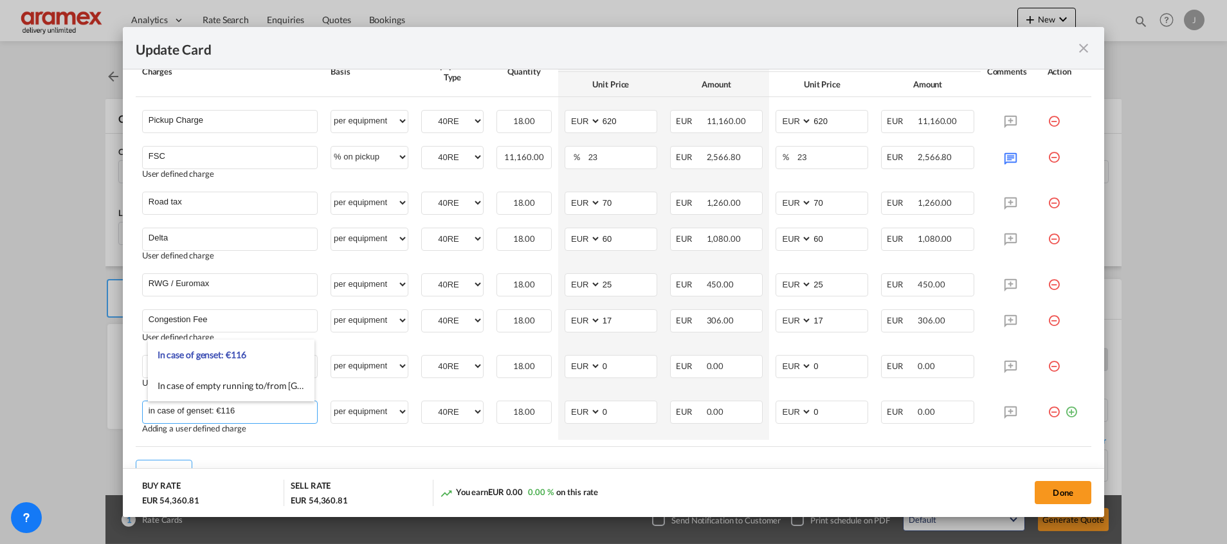
type input "in case of genset: €116"
click at [426, 458] on rate-modification "Freight Charges Please enter leg name Leg Name Already Exists Delete Leg Sub To…" at bounding box center [613, 8] width 955 height 950
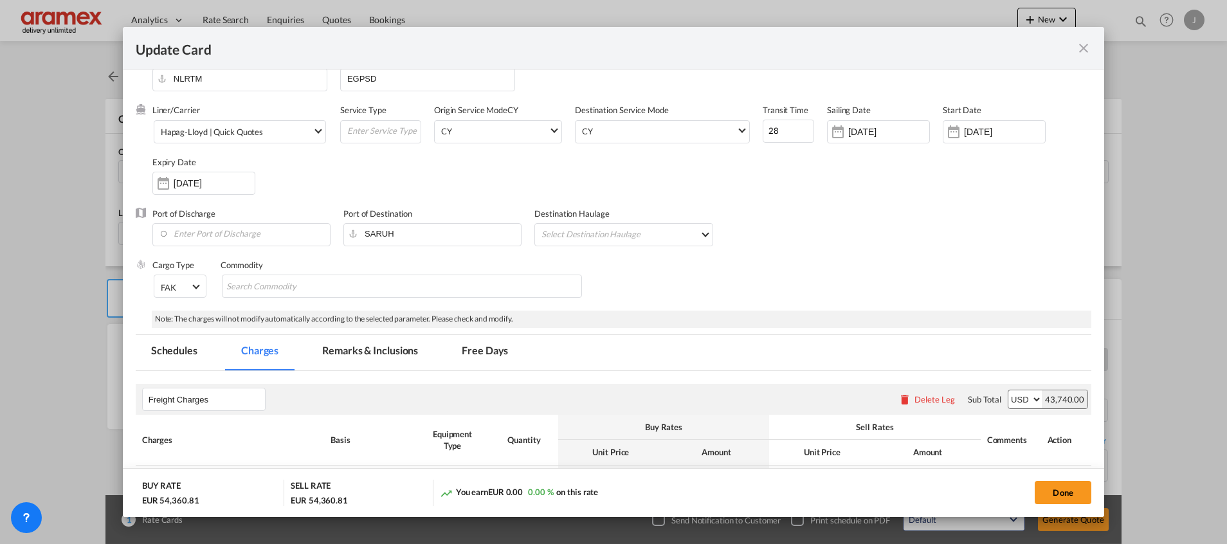
scroll to position [0, 0]
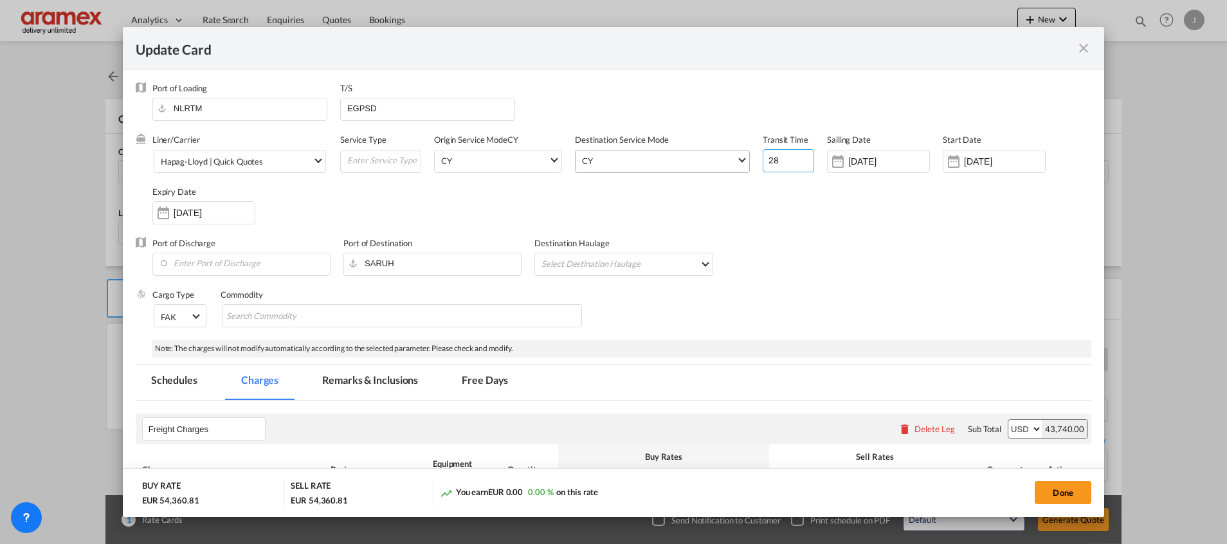
drag, startPoint x: 780, startPoint y: 165, endPoint x: 717, endPoint y: 159, distance: 63.9
click at [717, 160] on div "Liner/Carrier Hapag-[PERSON_NAME] | Quick Quotes Atlantic Container Line (ACL) …" at bounding box center [621, 185] width 939 height 103
type input "36"
click at [768, 194] on div "Liner/Carrier Hapag-[PERSON_NAME] | Quick Quotes Atlantic Container Line (ACL) …" at bounding box center [621, 185] width 939 height 103
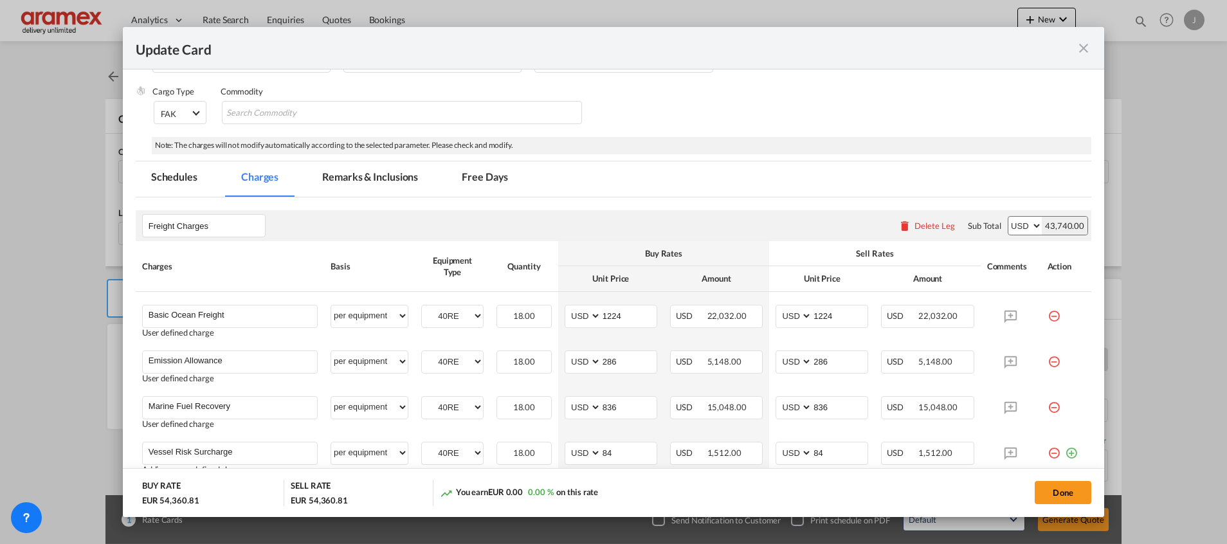
scroll to position [289, 0]
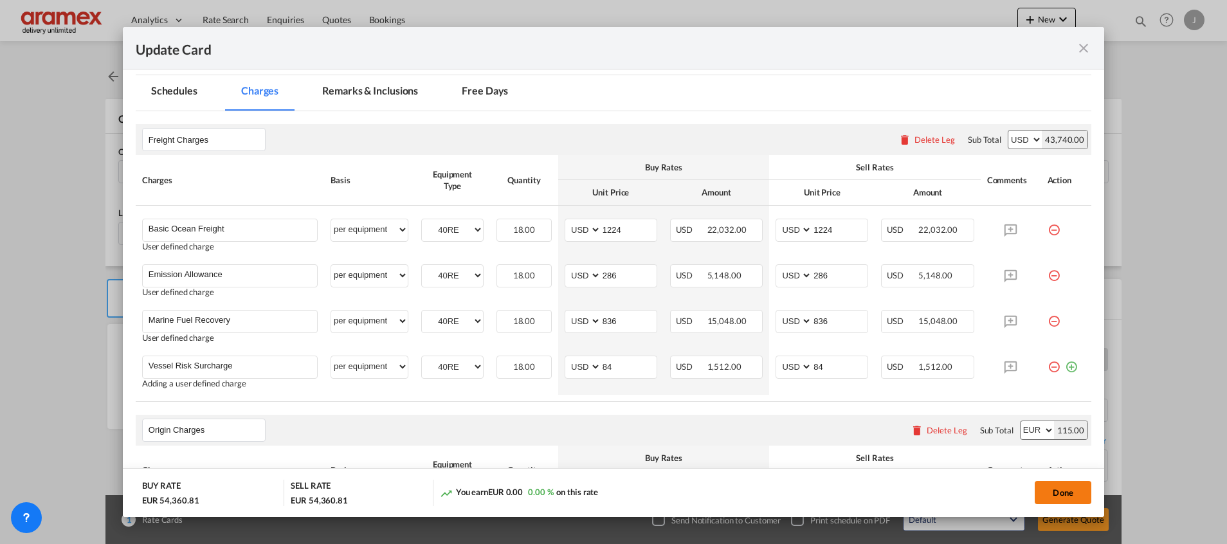
click at [1057, 497] on button "Done" at bounding box center [1062, 492] width 57 height 23
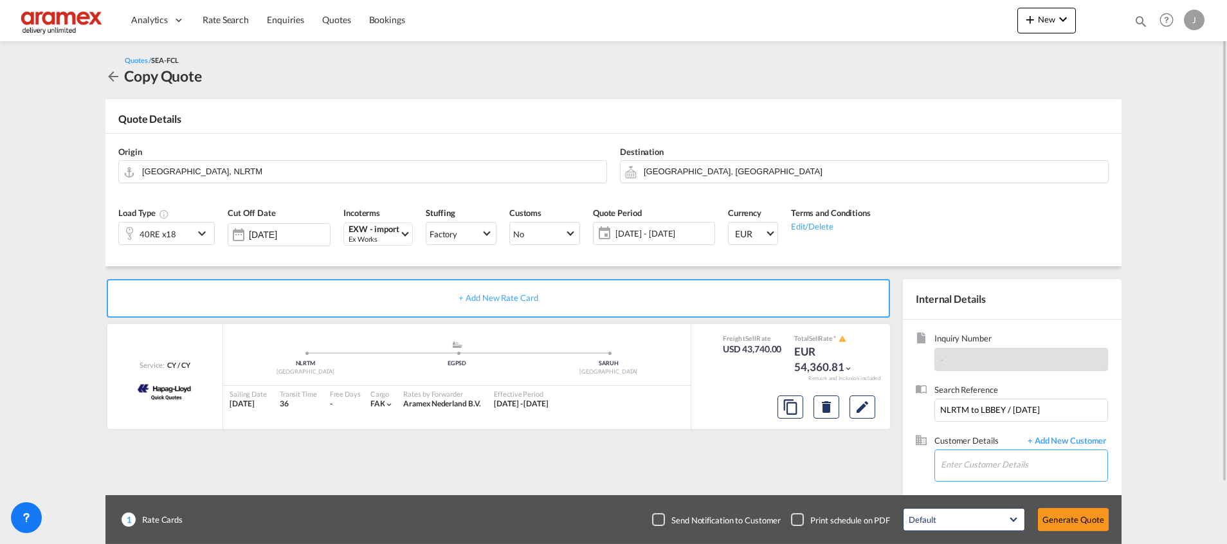
click at [968, 460] on input "Enter Customer Details" at bounding box center [1024, 464] width 167 height 29
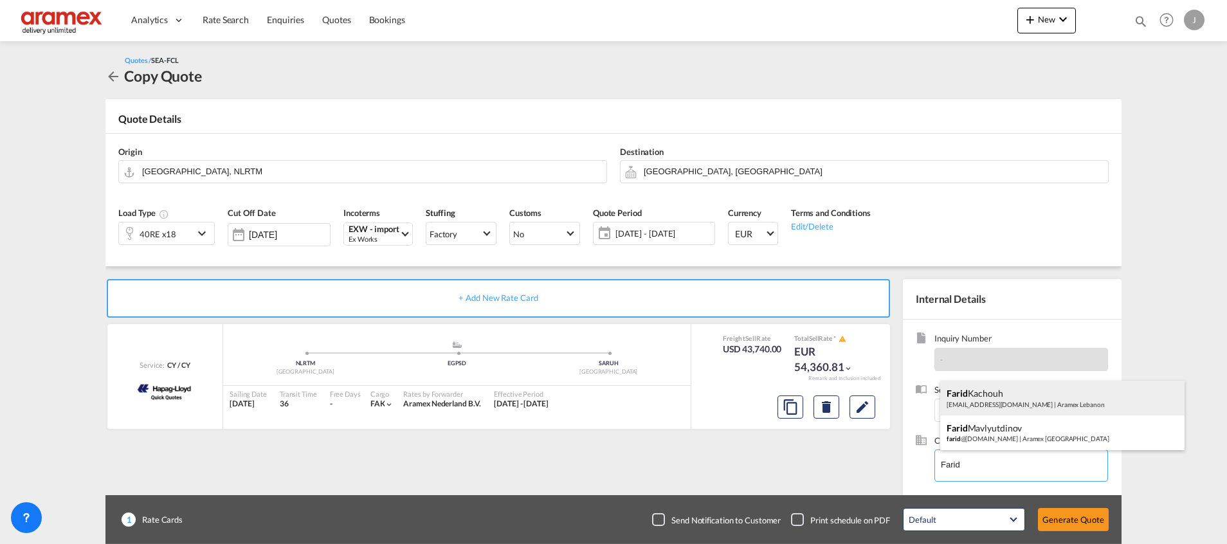
click at [984, 399] on div "[PERSON_NAME] [EMAIL_ADDRESS][DOMAIN_NAME] | Aramex [GEOGRAPHIC_DATA]" at bounding box center [1062, 398] width 244 height 35
type input "Aramex Lebanon, [PERSON_NAME], [EMAIL_ADDRESS][DOMAIN_NAME]"
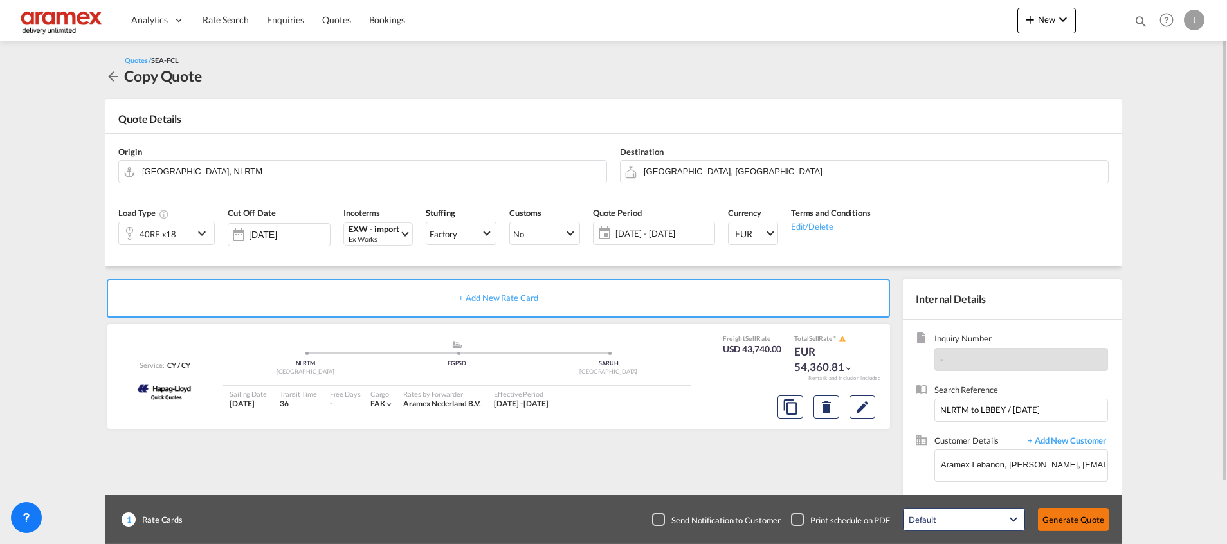
click at [1070, 518] on button "Generate Quote" at bounding box center [1073, 519] width 71 height 23
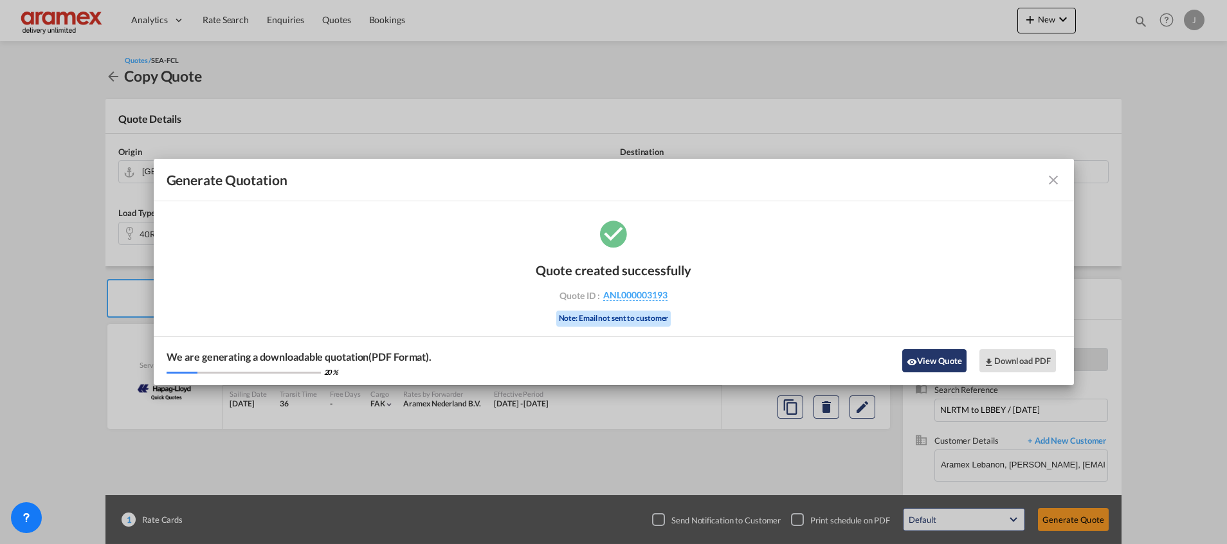
click at [919, 361] on button "View Quote" at bounding box center [934, 360] width 64 height 23
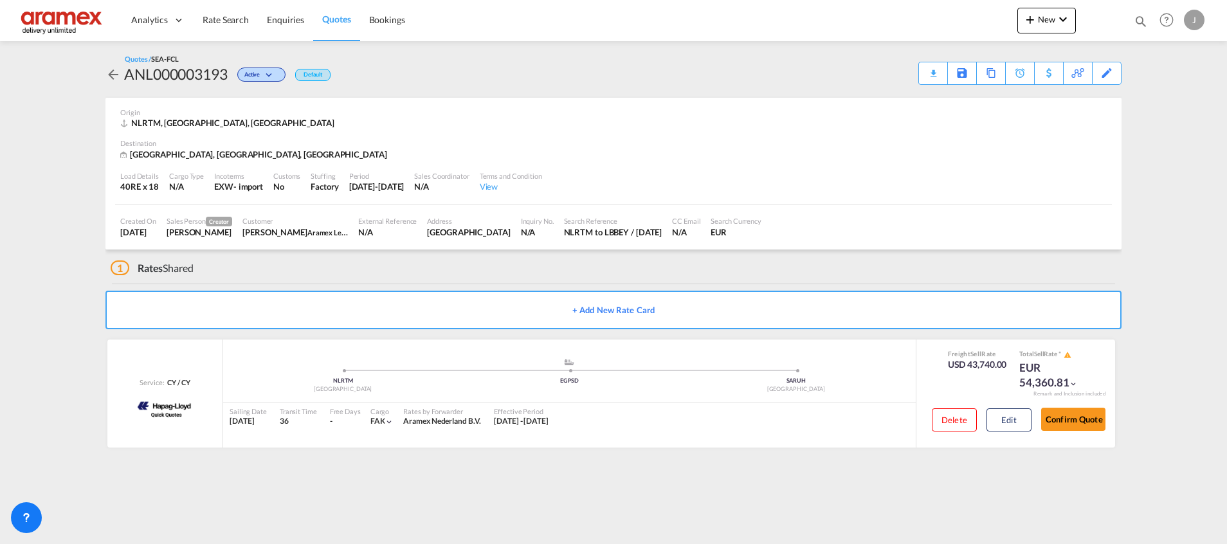
click at [0, 0] on div "Download Quote" at bounding box center [0, 0] width 0 height 0
